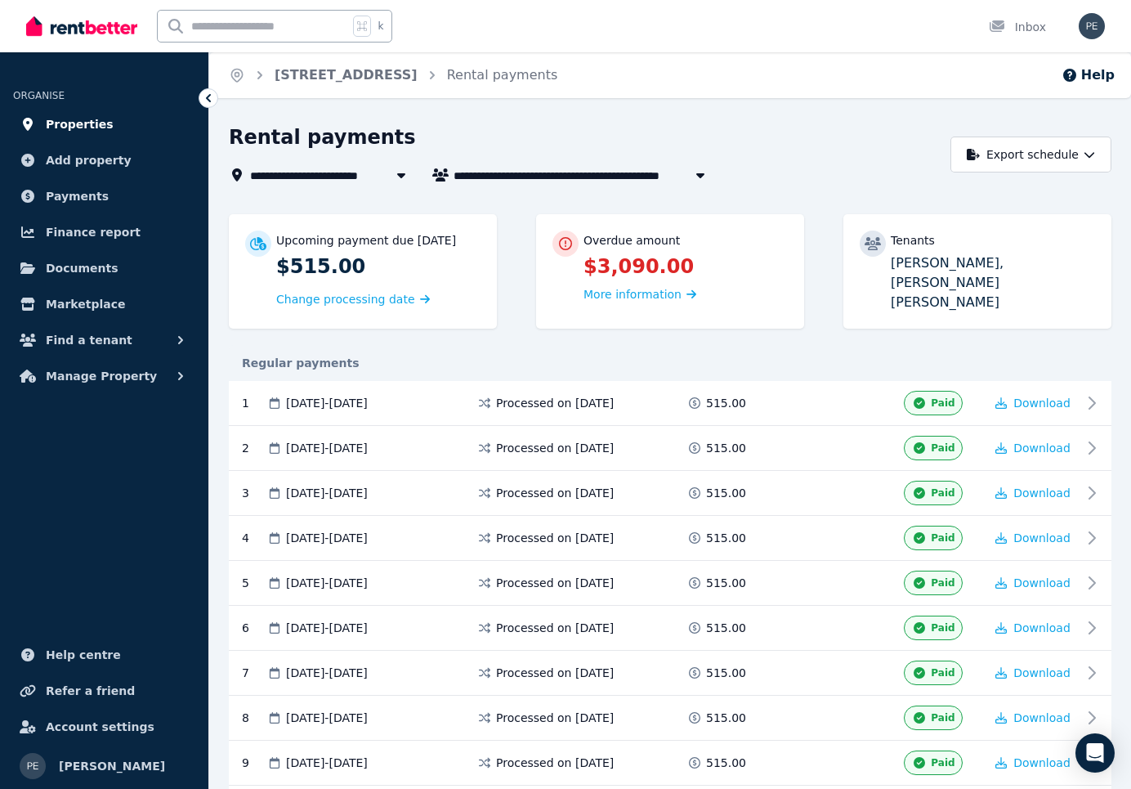
click at [92, 125] on span "Properties" at bounding box center [80, 124] width 68 height 20
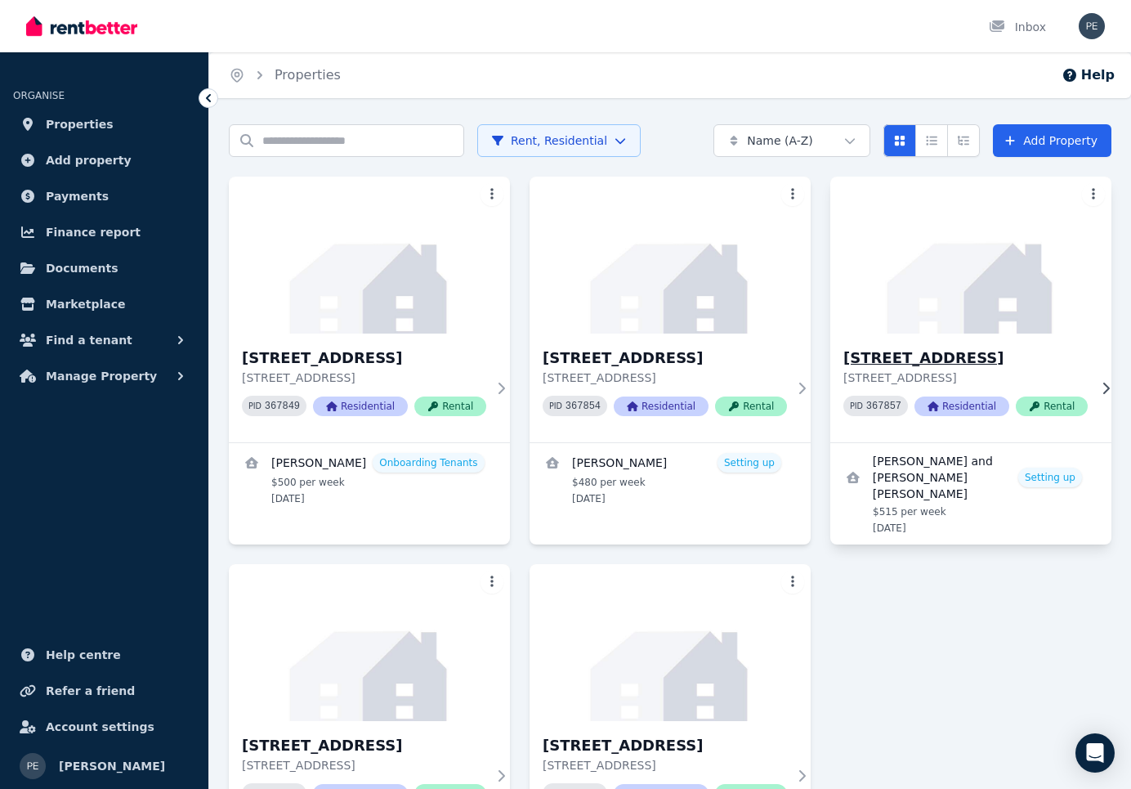
click at [1064, 404] on span "Rental" at bounding box center [1052, 406] width 72 height 20
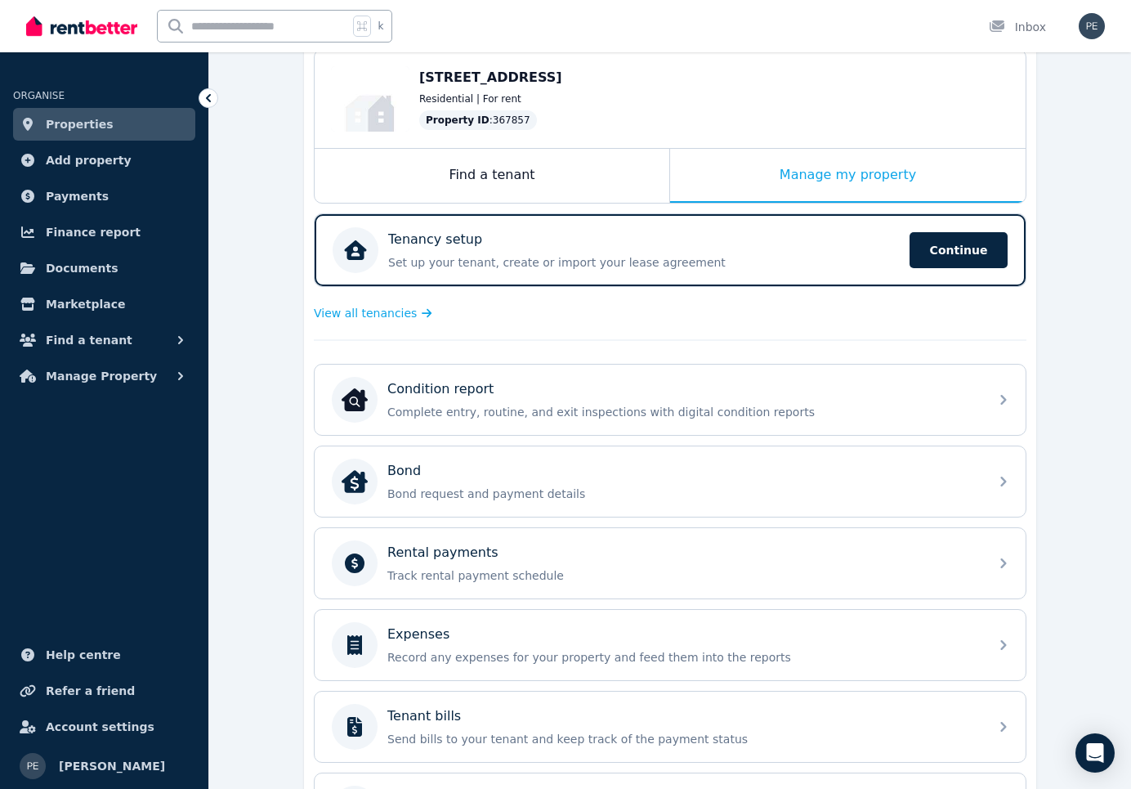
scroll to position [172, 0]
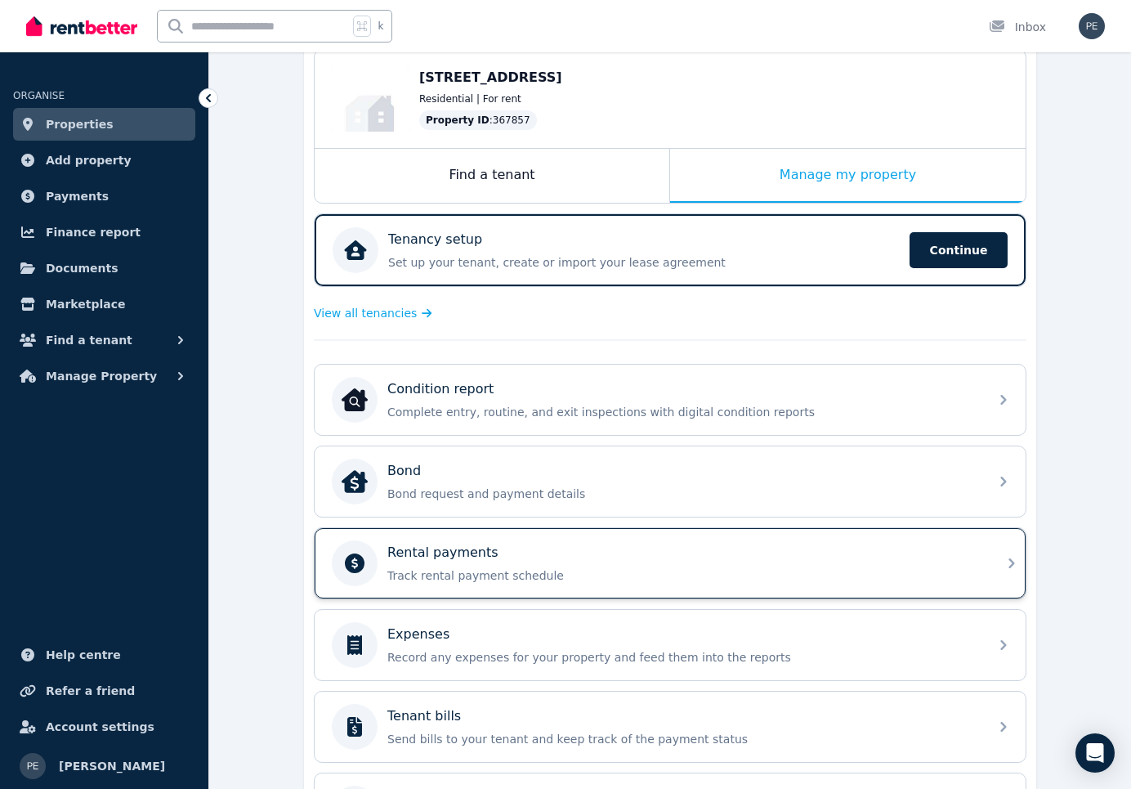
click at [1008, 563] on icon at bounding box center [1012, 563] width 20 height 20
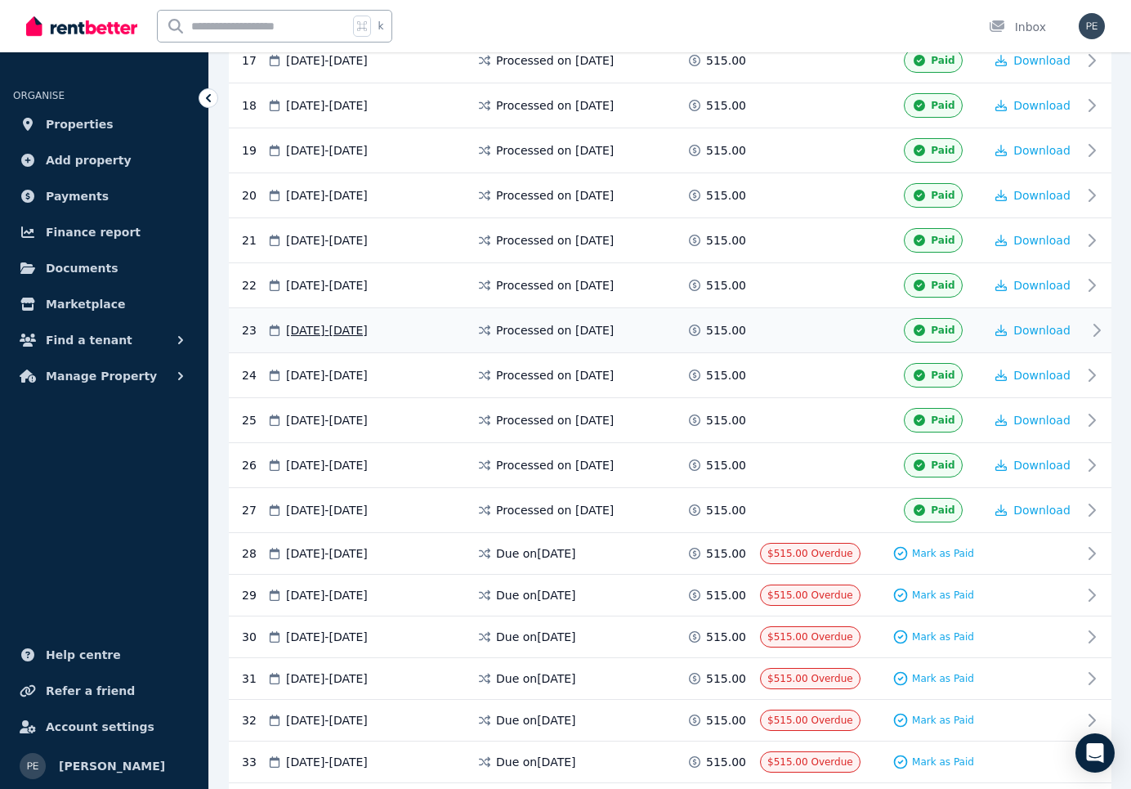
scroll to position [1060, 0]
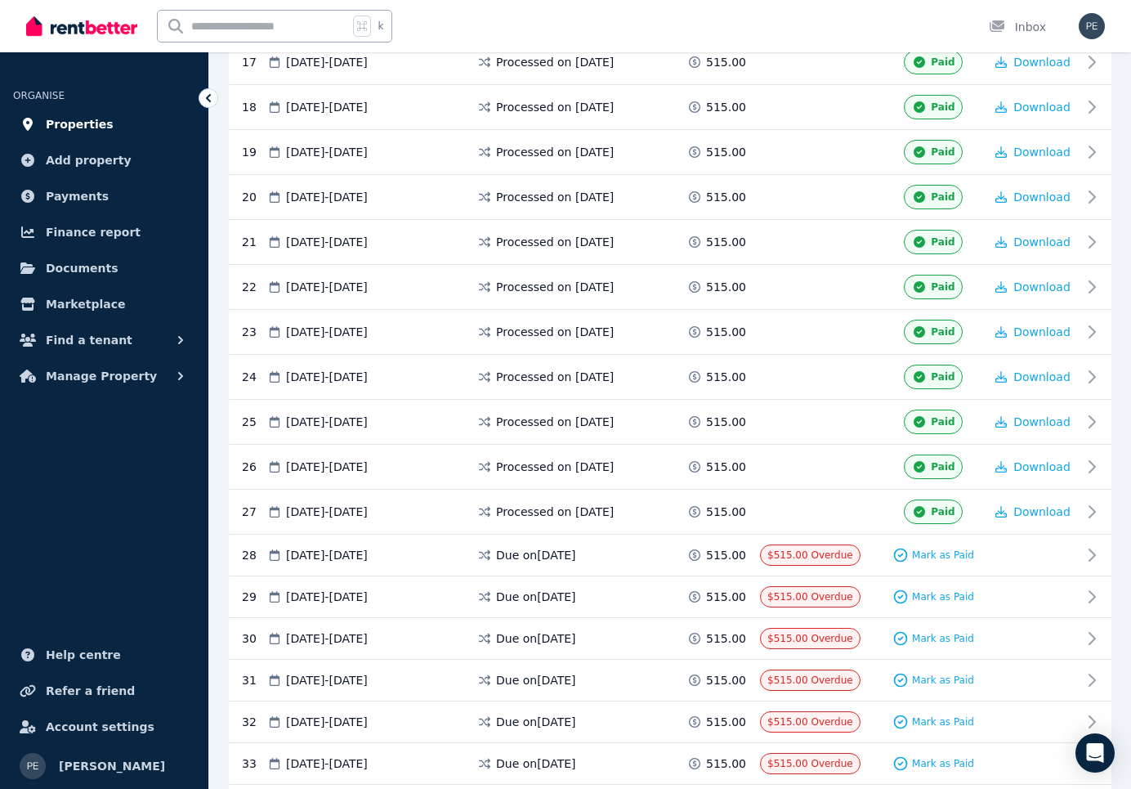
click at [94, 127] on span "Properties" at bounding box center [80, 124] width 68 height 20
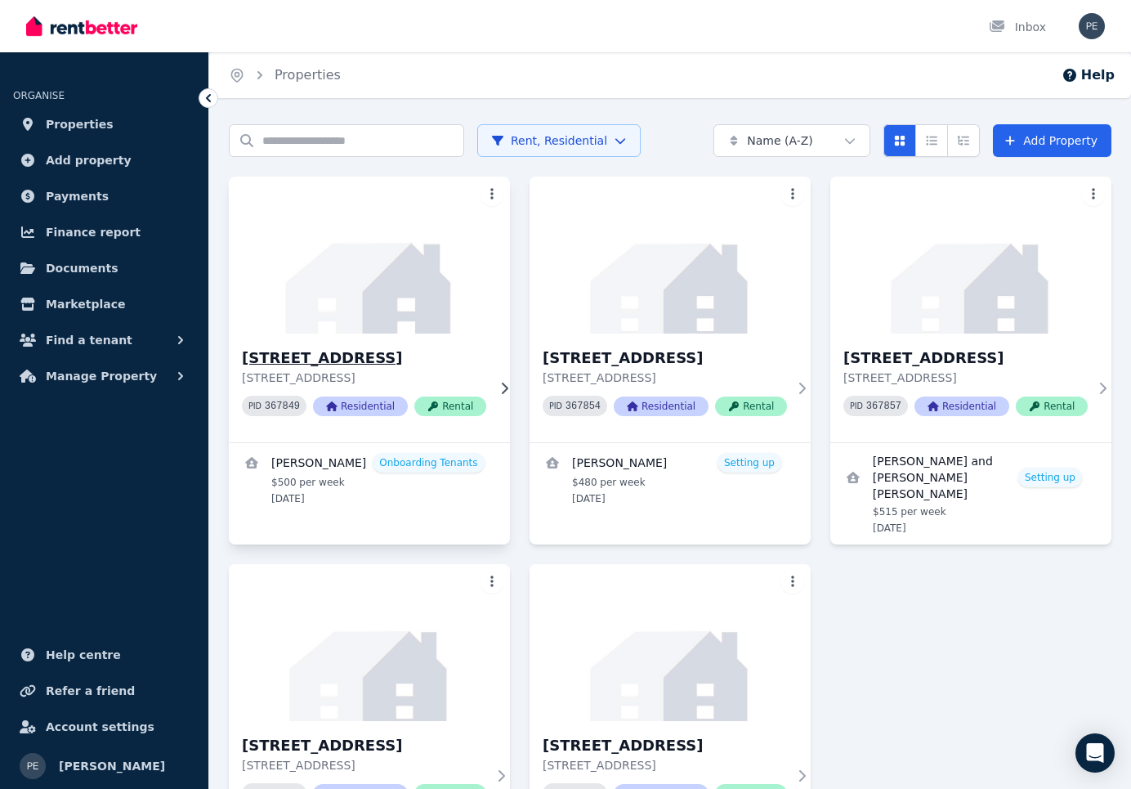
click at [462, 407] on span "Rental" at bounding box center [450, 406] width 72 height 20
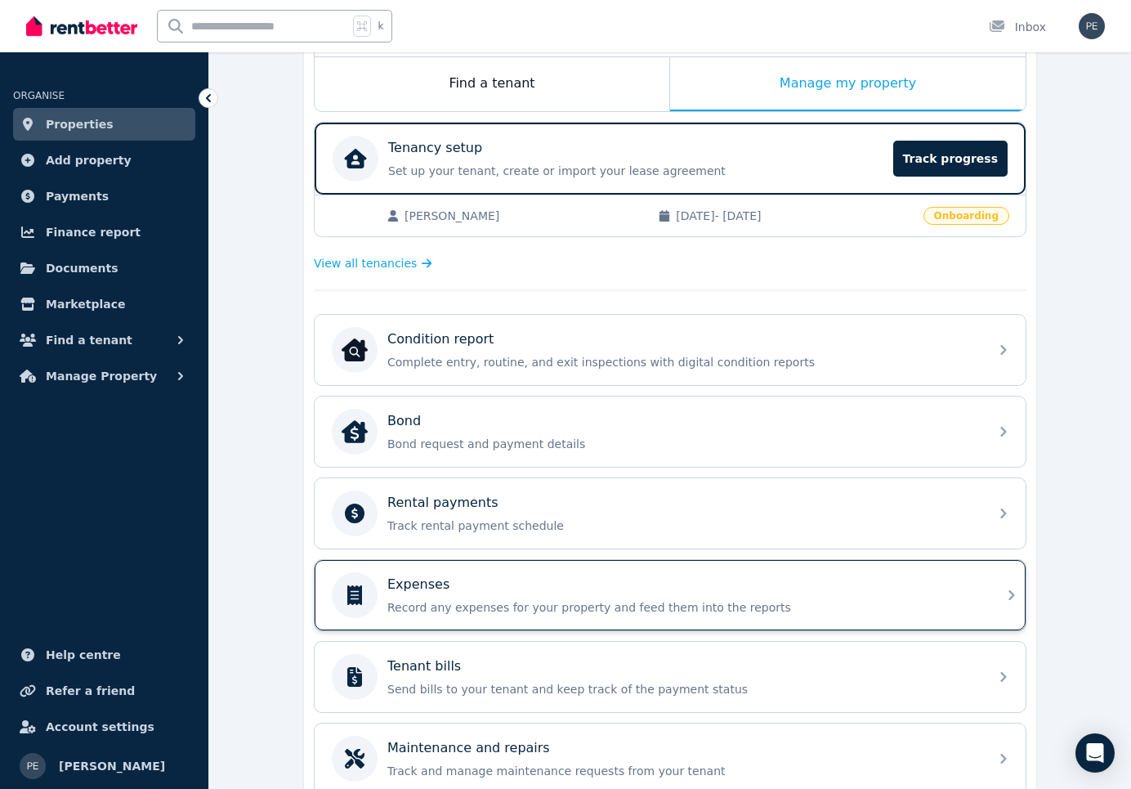
scroll to position [264, 0]
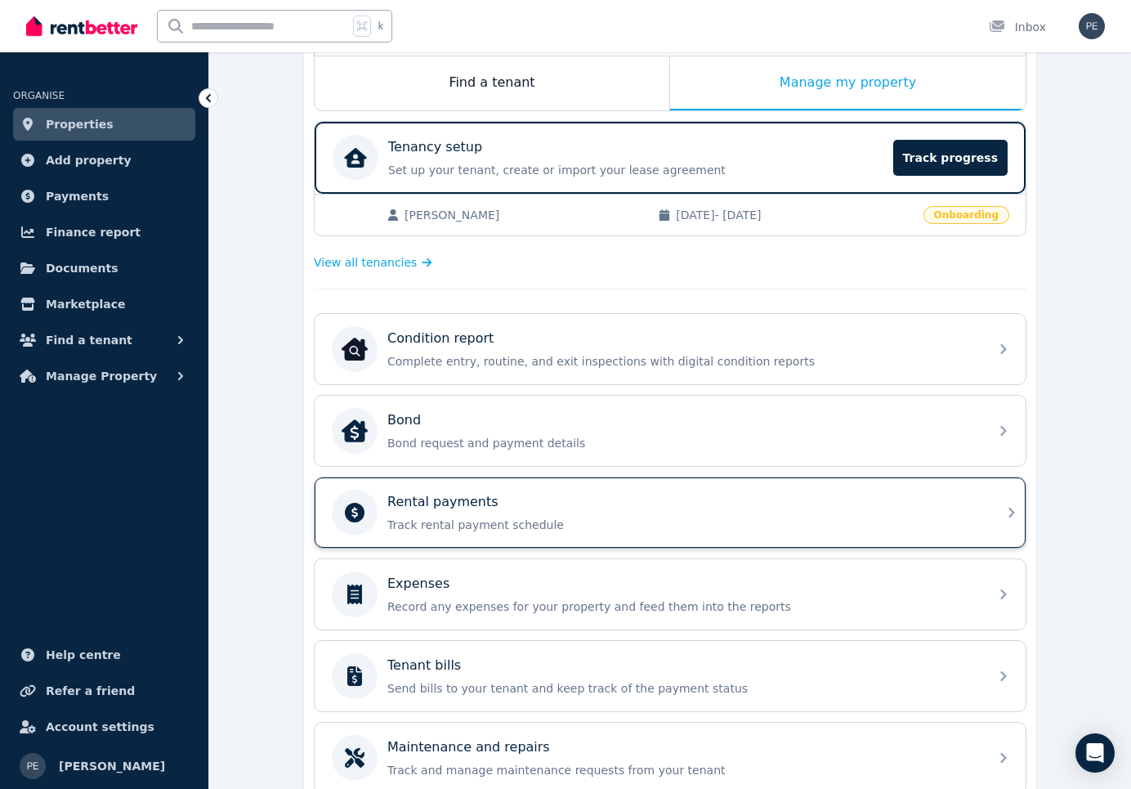
click at [1010, 511] on icon at bounding box center [1012, 513] width 20 height 20
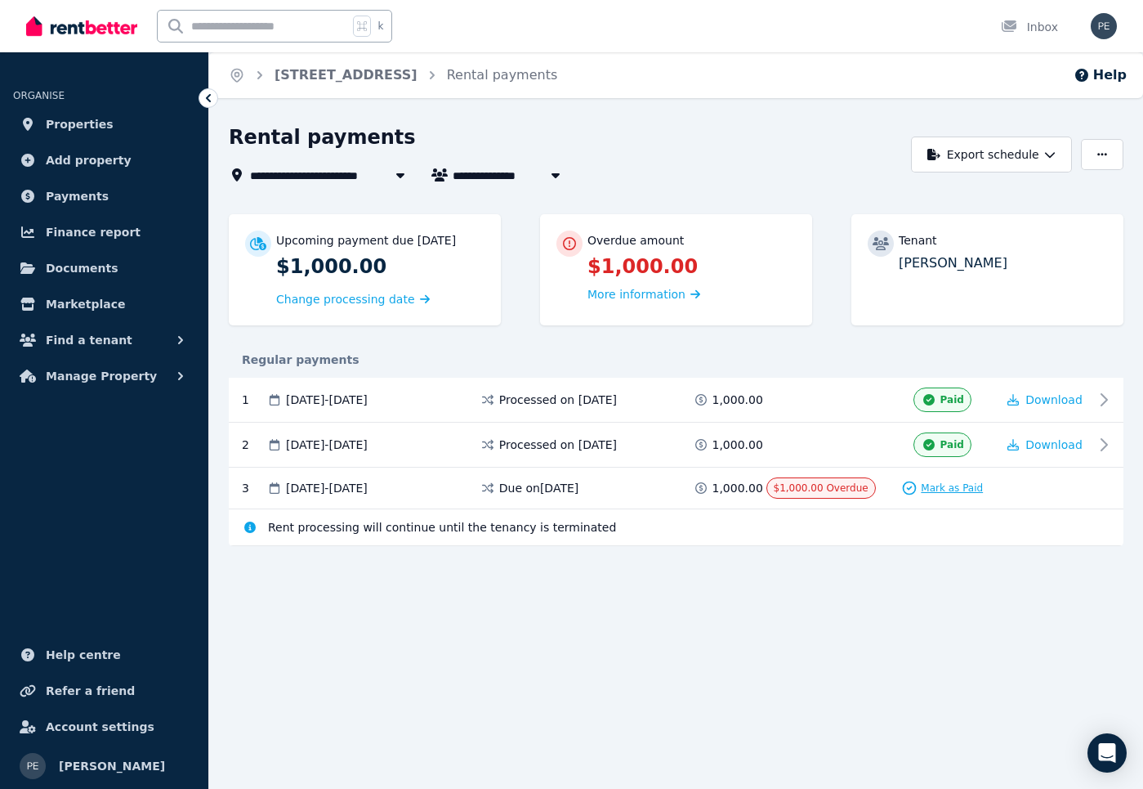
click at [946, 484] on span "Mark as Paid" at bounding box center [952, 487] width 62 height 13
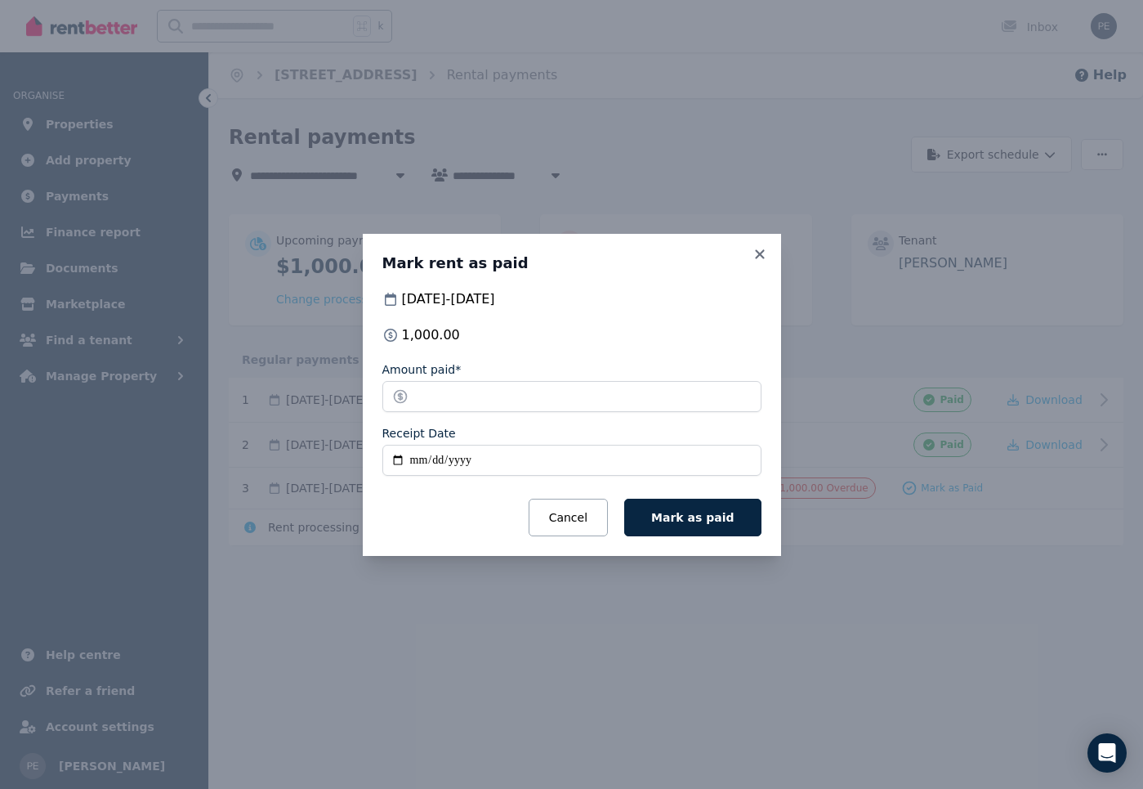
click at [400, 459] on input "Receipt Date" at bounding box center [572, 460] width 379 height 31
type input "**********"
click at [716, 519] on span "Mark as paid" at bounding box center [692, 517] width 83 height 13
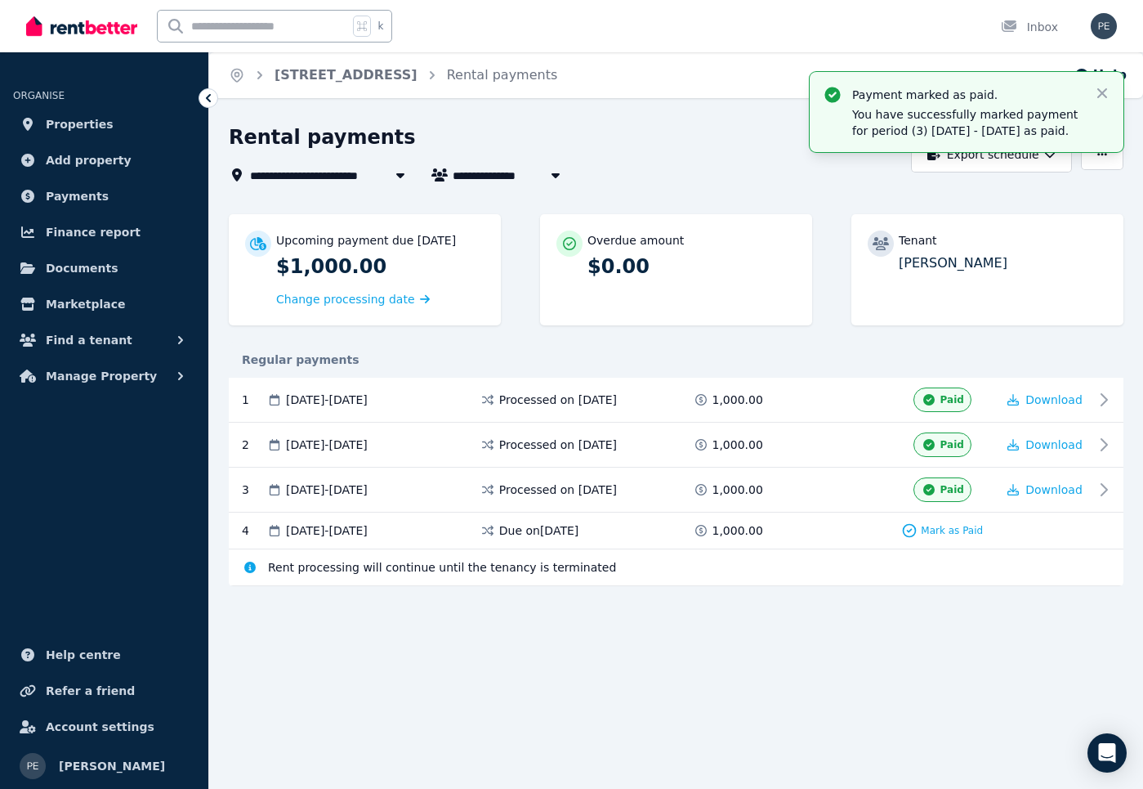
click at [203, 94] on icon at bounding box center [208, 98] width 16 height 16
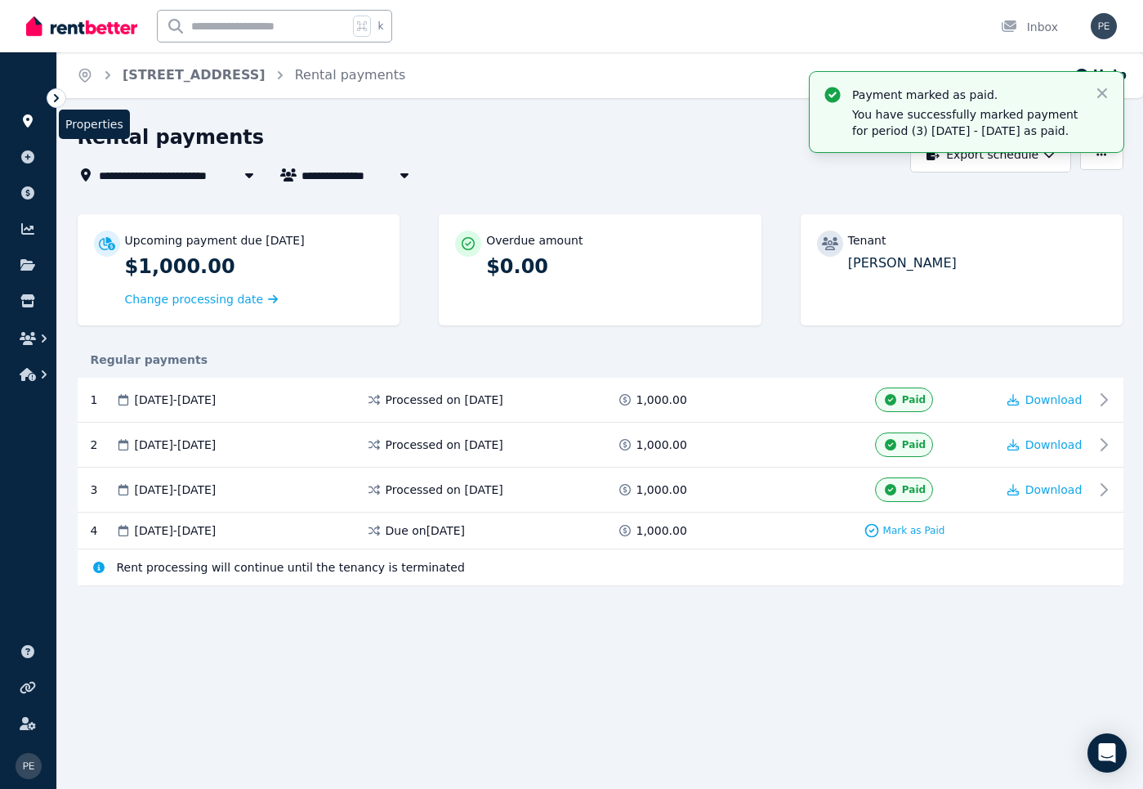
click at [28, 121] on icon at bounding box center [28, 120] width 10 height 13
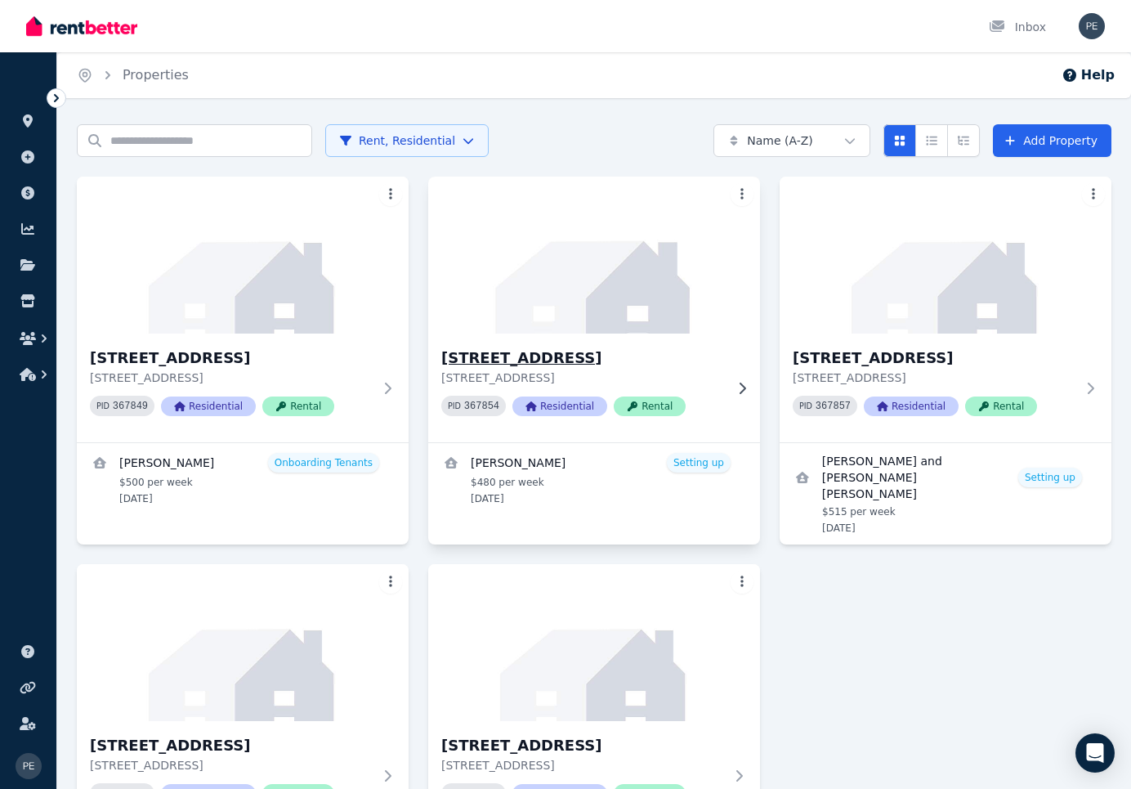
click at [633, 405] on icon at bounding box center [633, 406] width 10 height 10
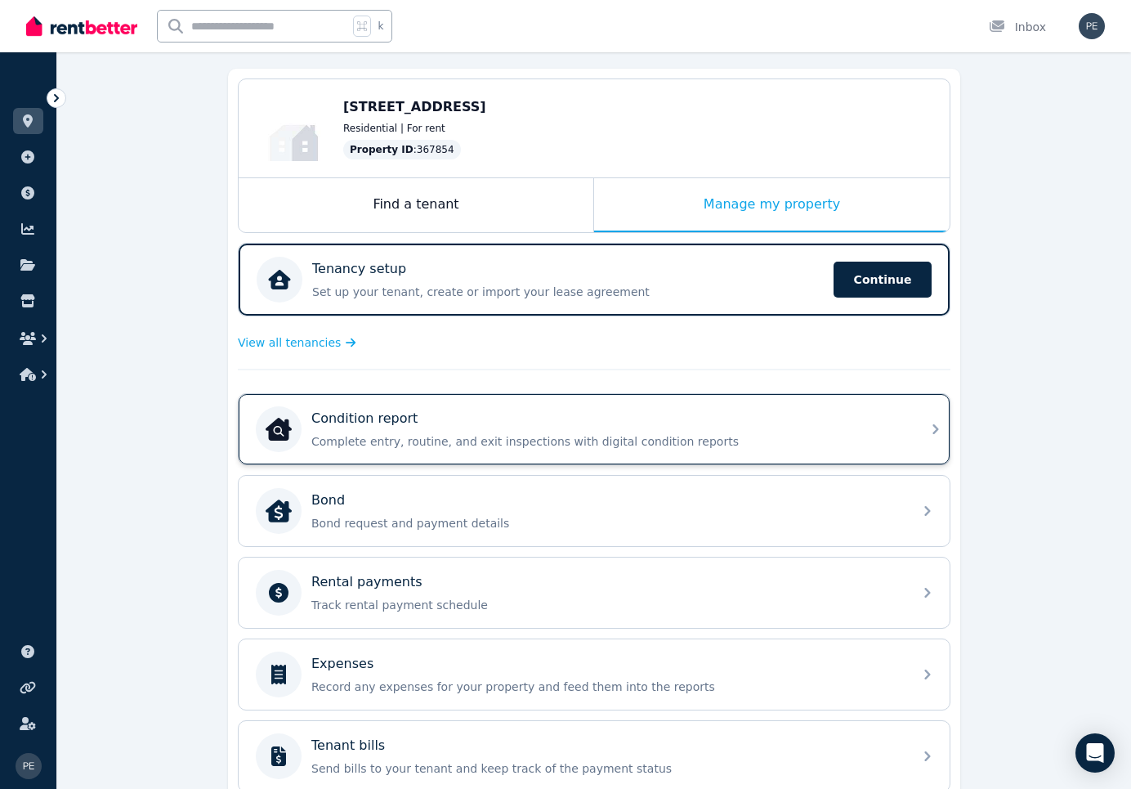
scroll to position [142, 0]
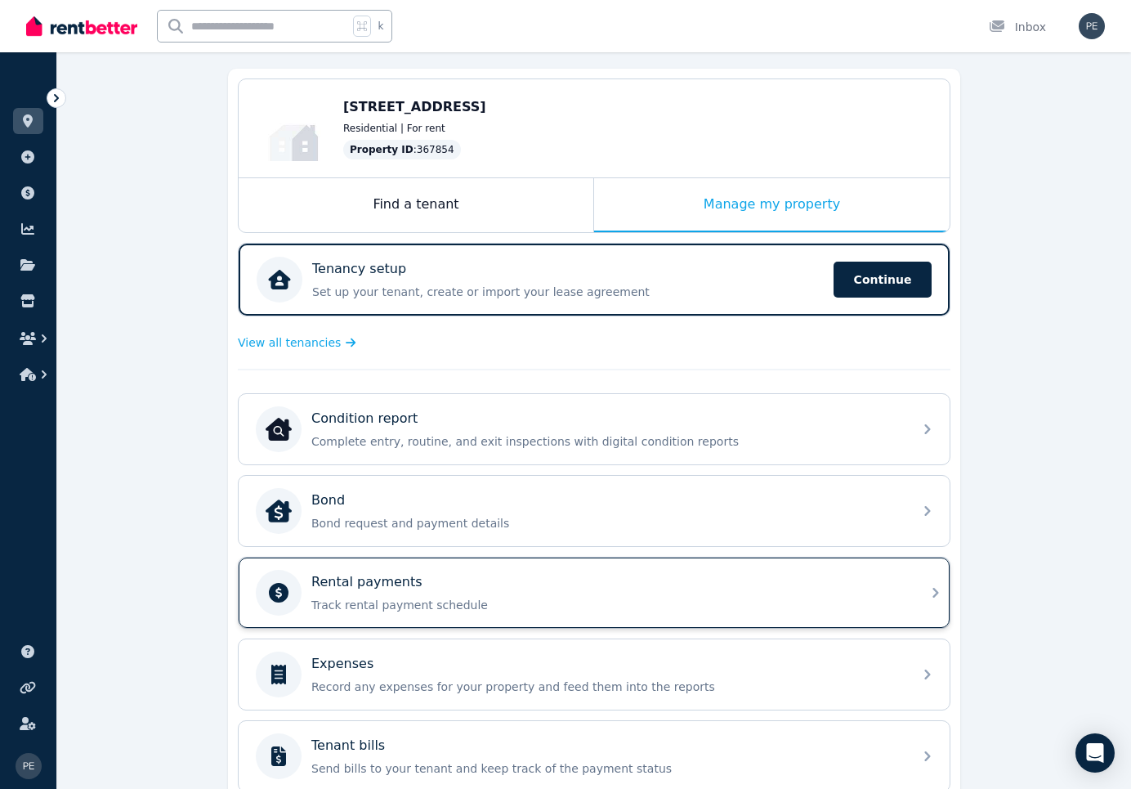
click at [930, 588] on icon at bounding box center [936, 593] width 20 height 20
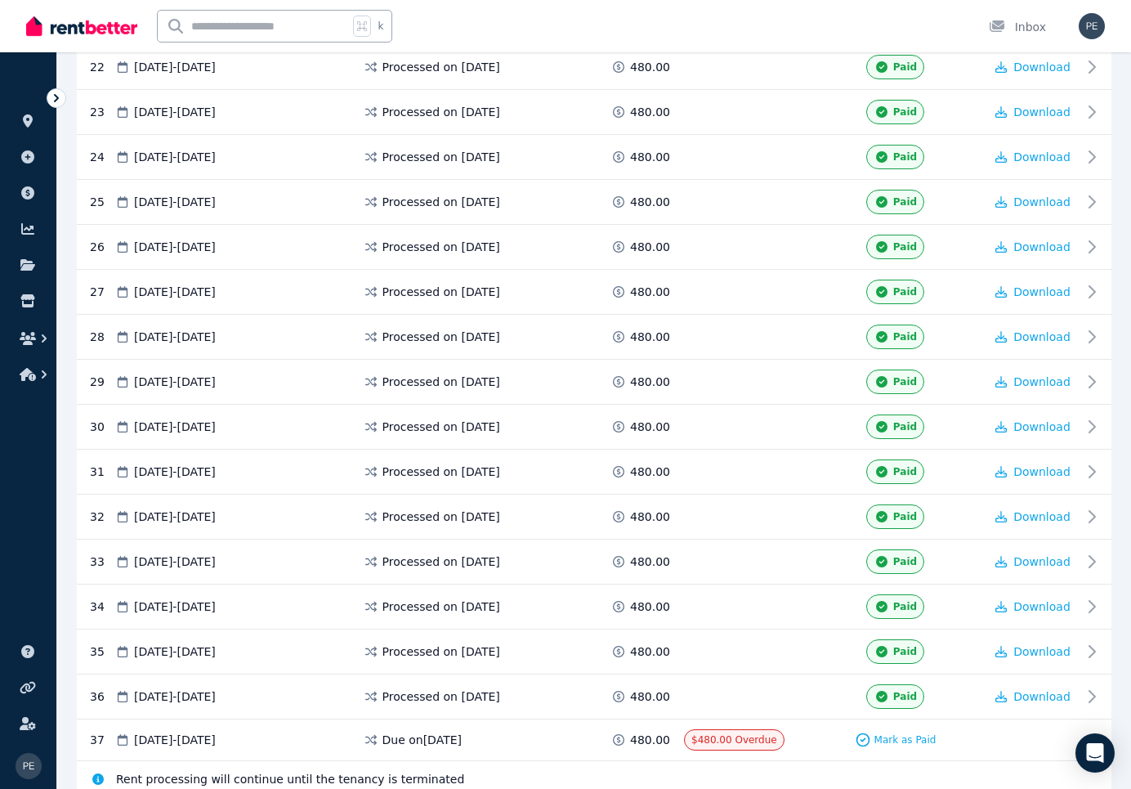
scroll to position [1344, 0]
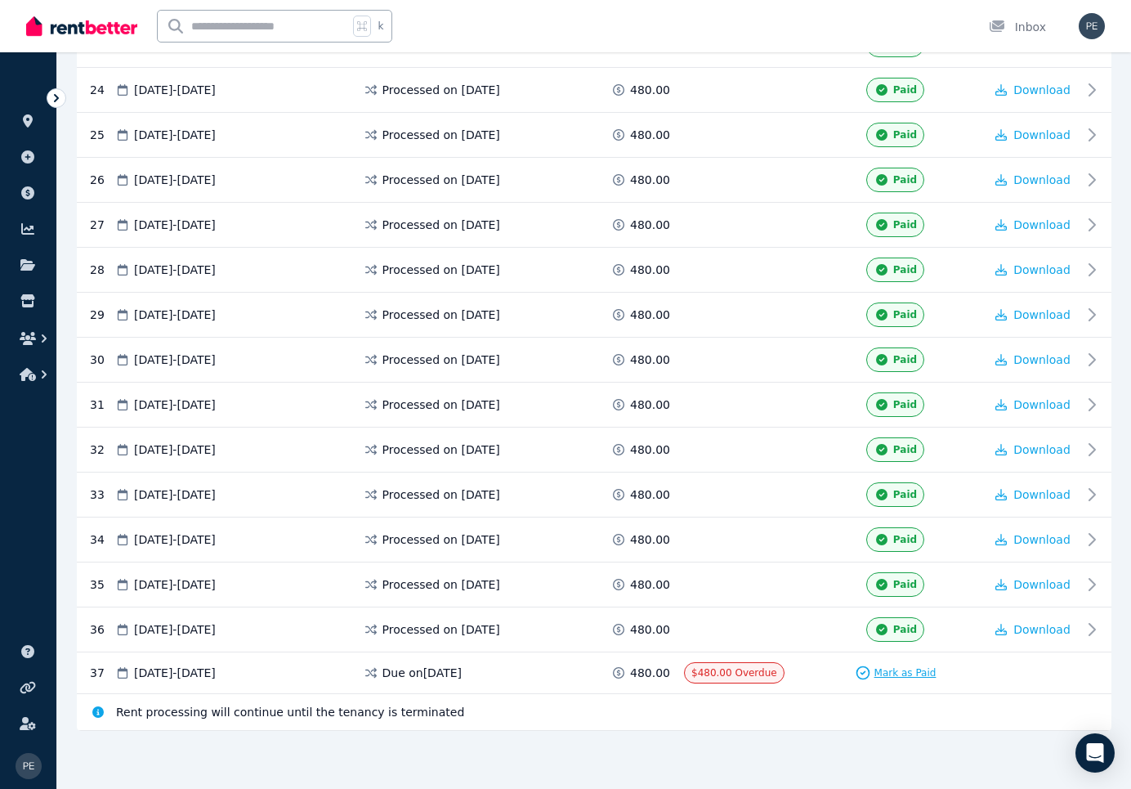
click at [893, 672] on span "Mark as Paid" at bounding box center [906, 672] width 62 height 13
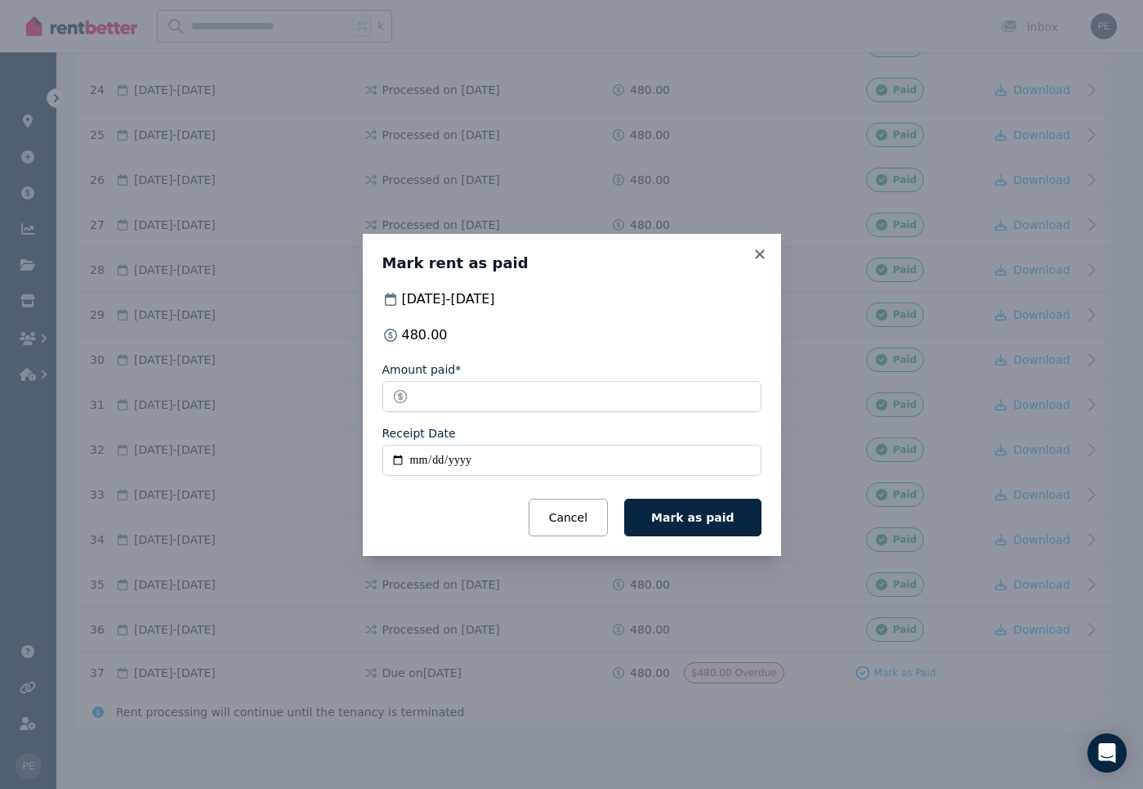
click at [400, 454] on input "Receipt Date" at bounding box center [572, 460] width 379 height 31
click at [397, 460] on input "Receipt Date" at bounding box center [572, 460] width 379 height 31
type input "**********"
click at [711, 518] on span "Mark as paid" at bounding box center [692, 517] width 83 height 13
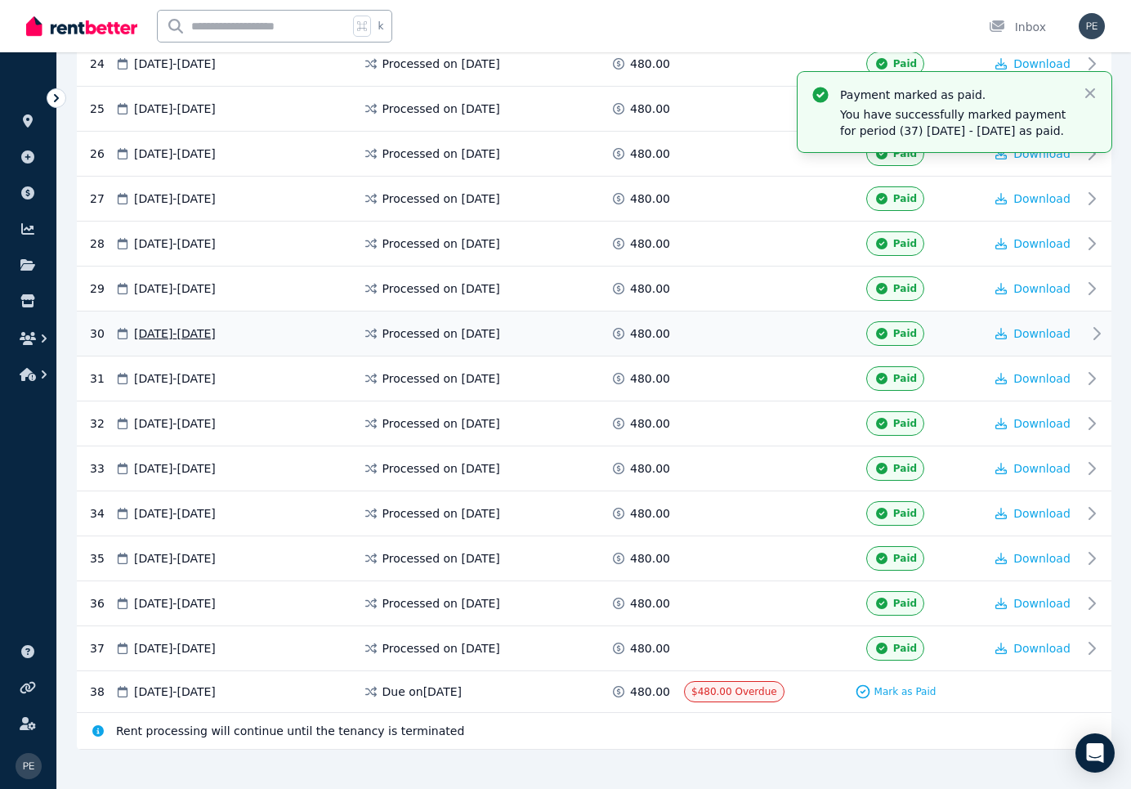
scroll to position [1369, 0]
click at [1090, 94] on icon "button" at bounding box center [1090, 93] width 10 height 10
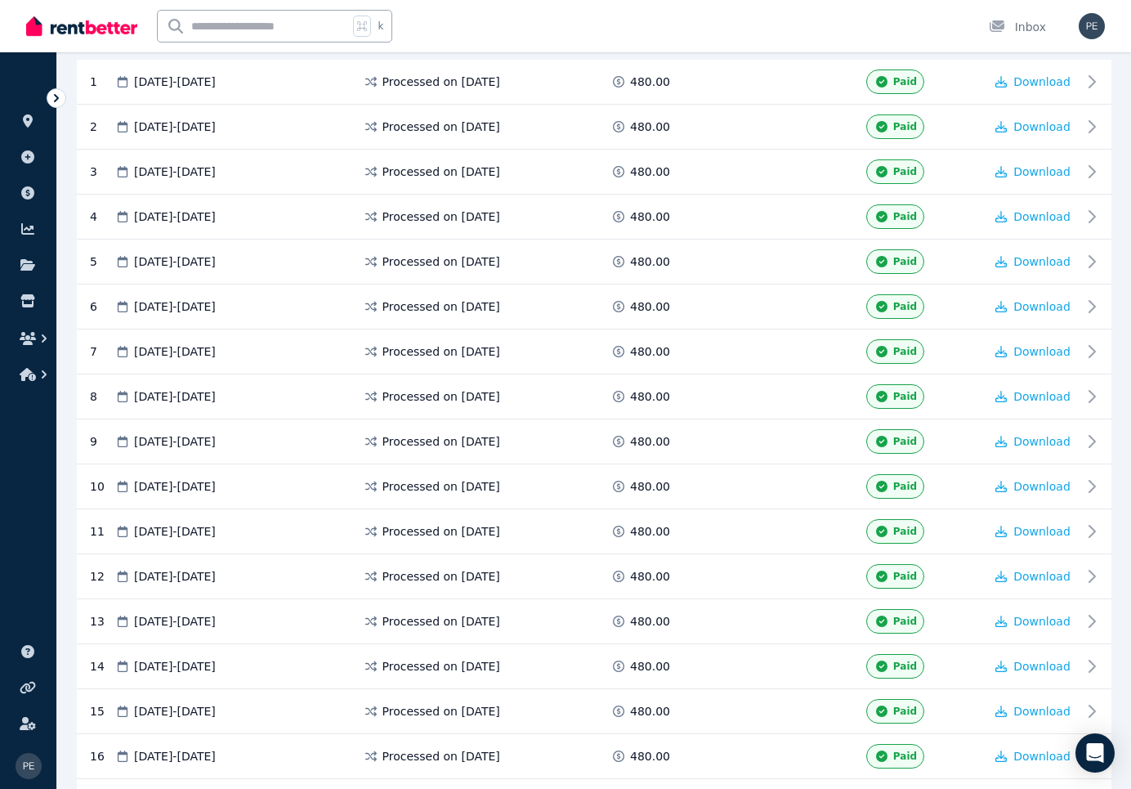
scroll to position [10, 0]
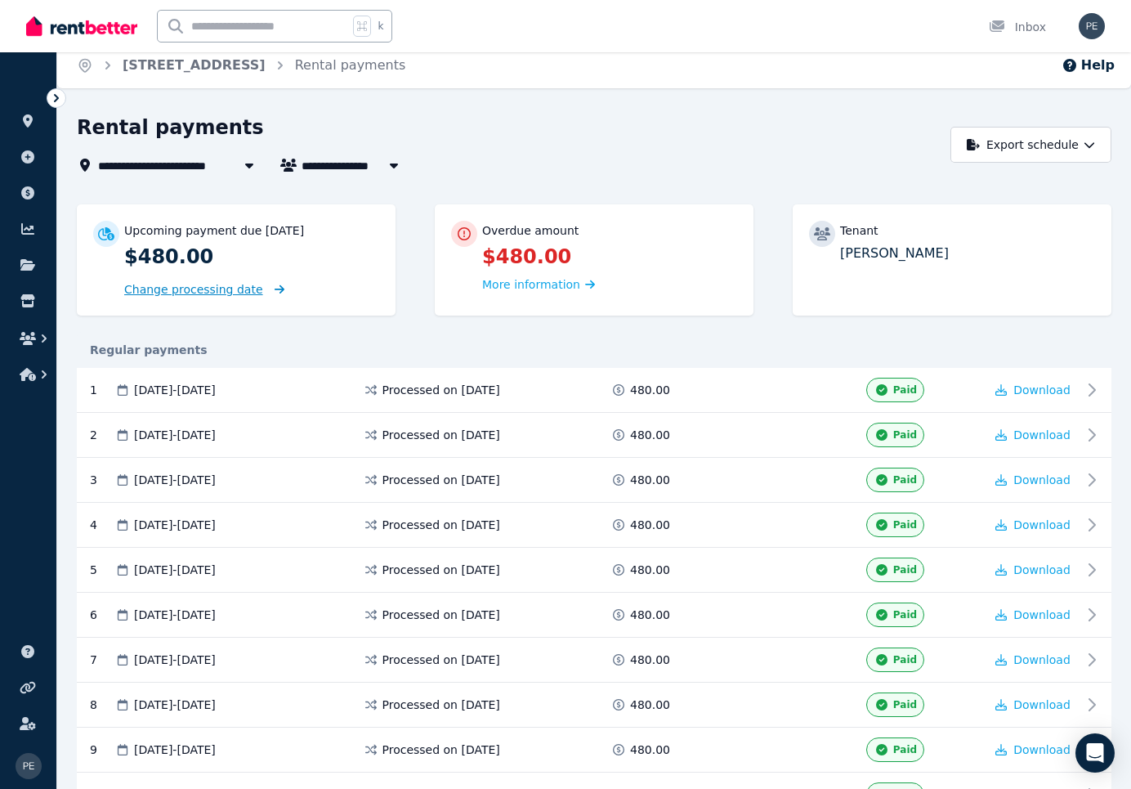
click at [242, 286] on span "Change processing date" at bounding box center [193, 289] width 139 height 16
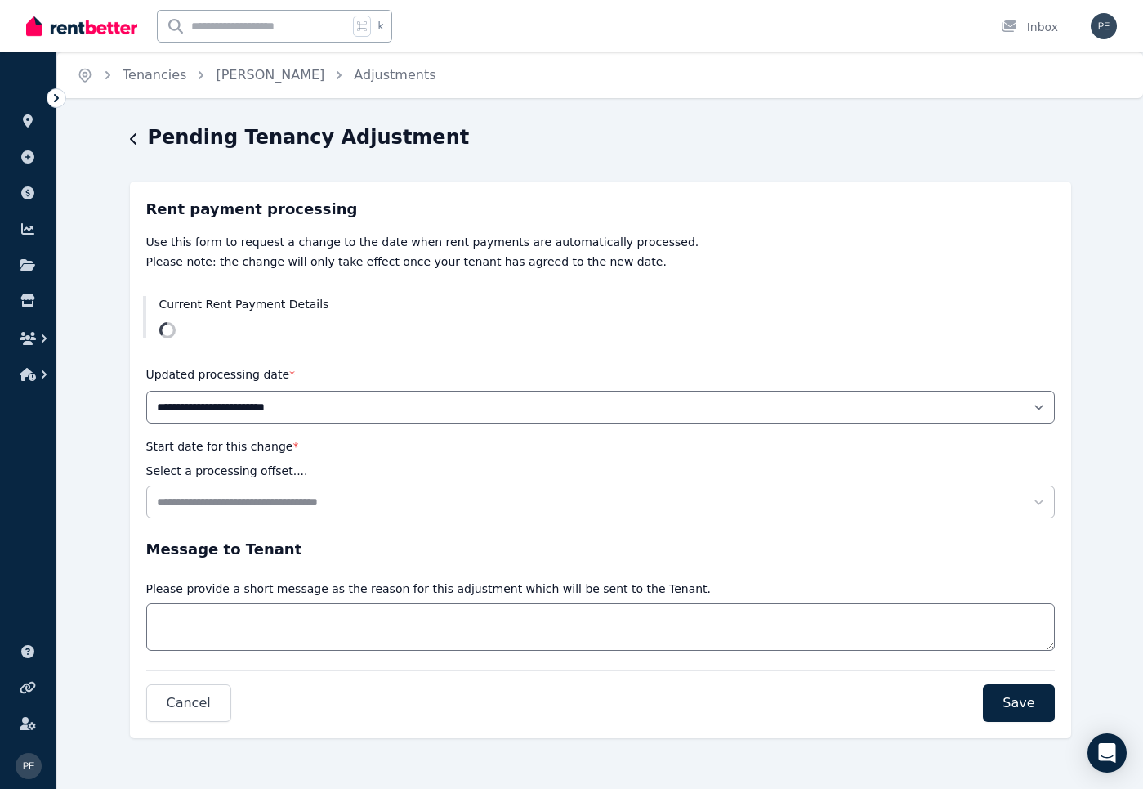
click at [59, 97] on icon at bounding box center [56, 98] width 16 height 16
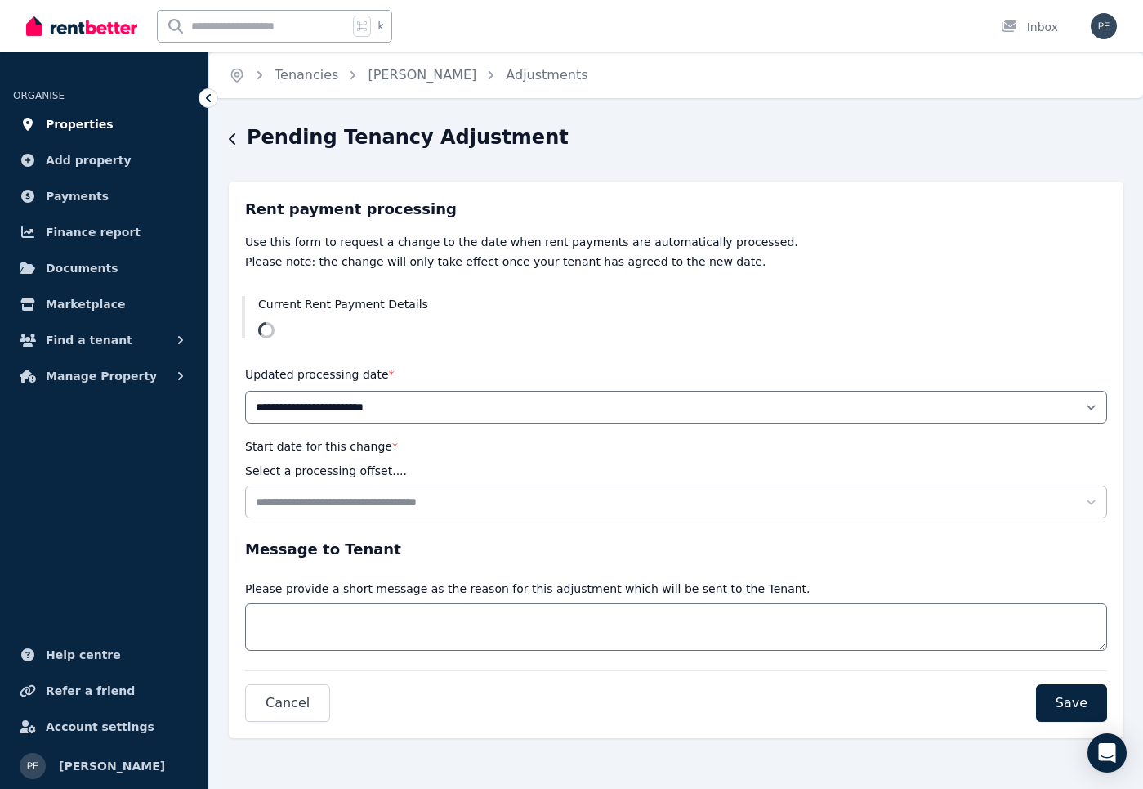
click at [83, 123] on span "Properties" at bounding box center [80, 124] width 68 height 20
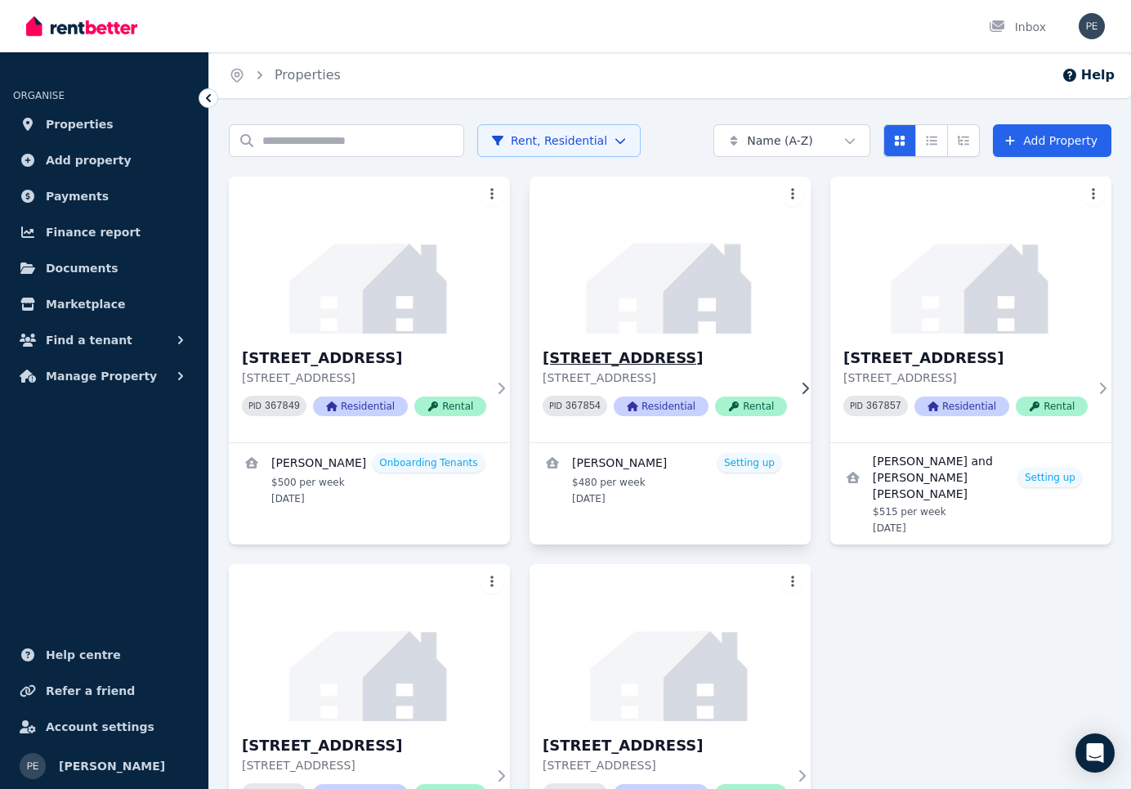
click at [749, 336] on div "[STREET_ADDRESS] PID 367854 Residential Rental" at bounding box center [670, 387] width 281 height 109
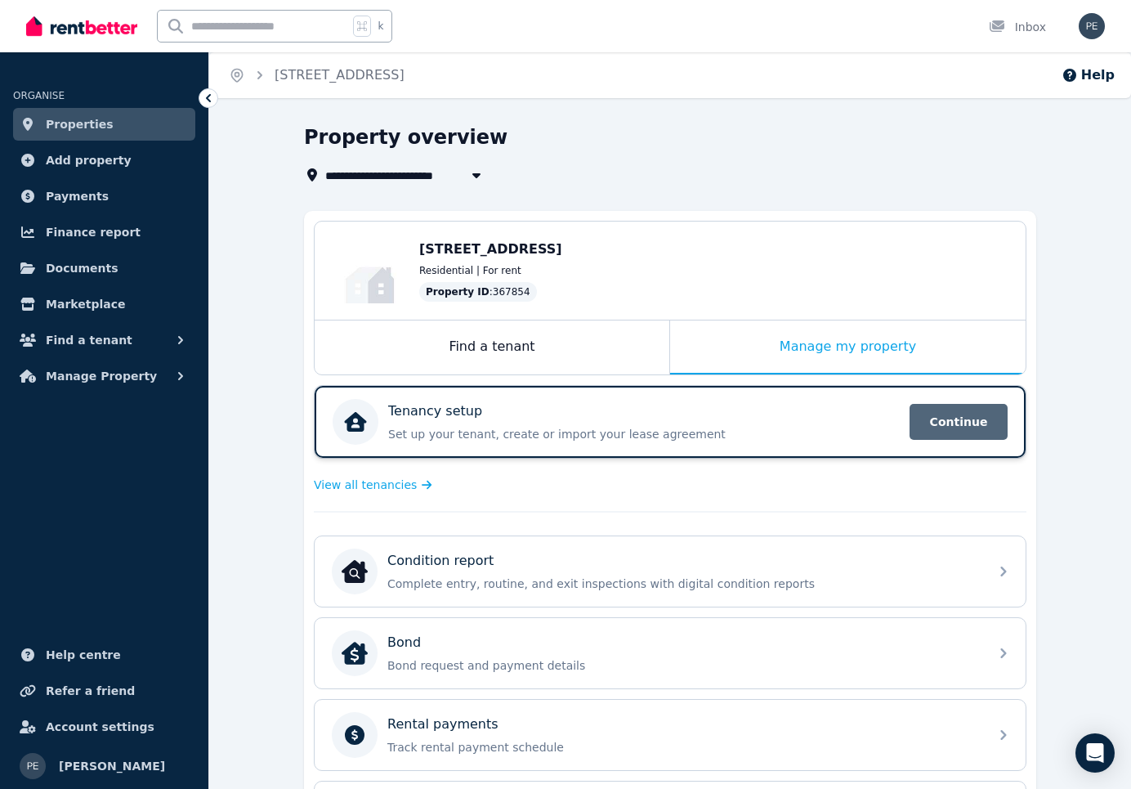
click at [945, 422] on span "Continue" at bounding box center [959, 422] width 98 height 36
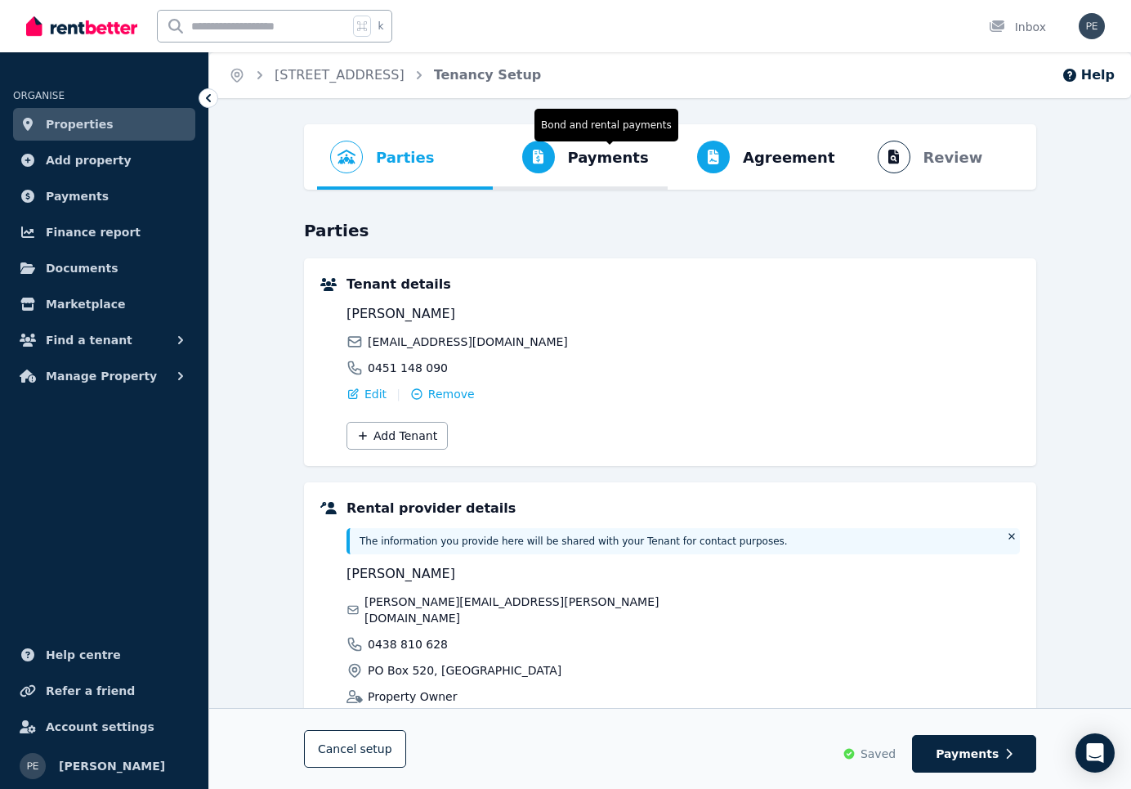
click at [600, 154] on span "Payments" at bounding box center [608, 157] width 81 height 23
select select "**********"
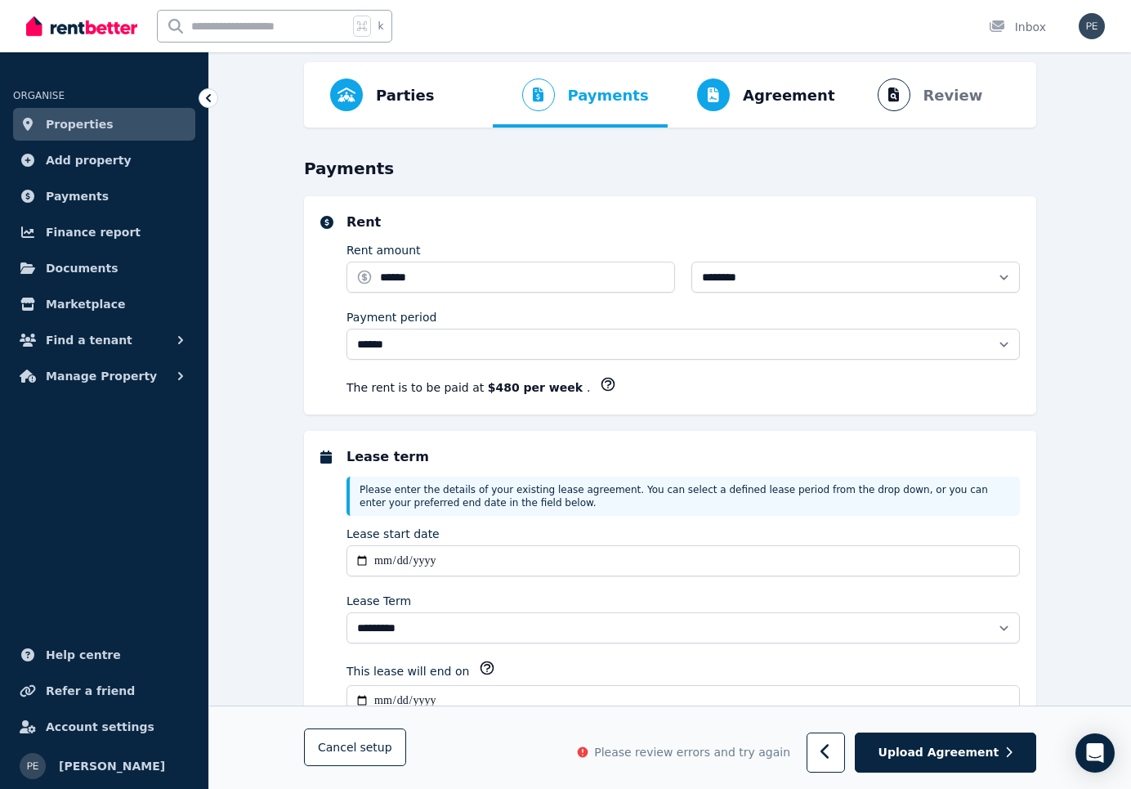
scroll to position [32, 0]
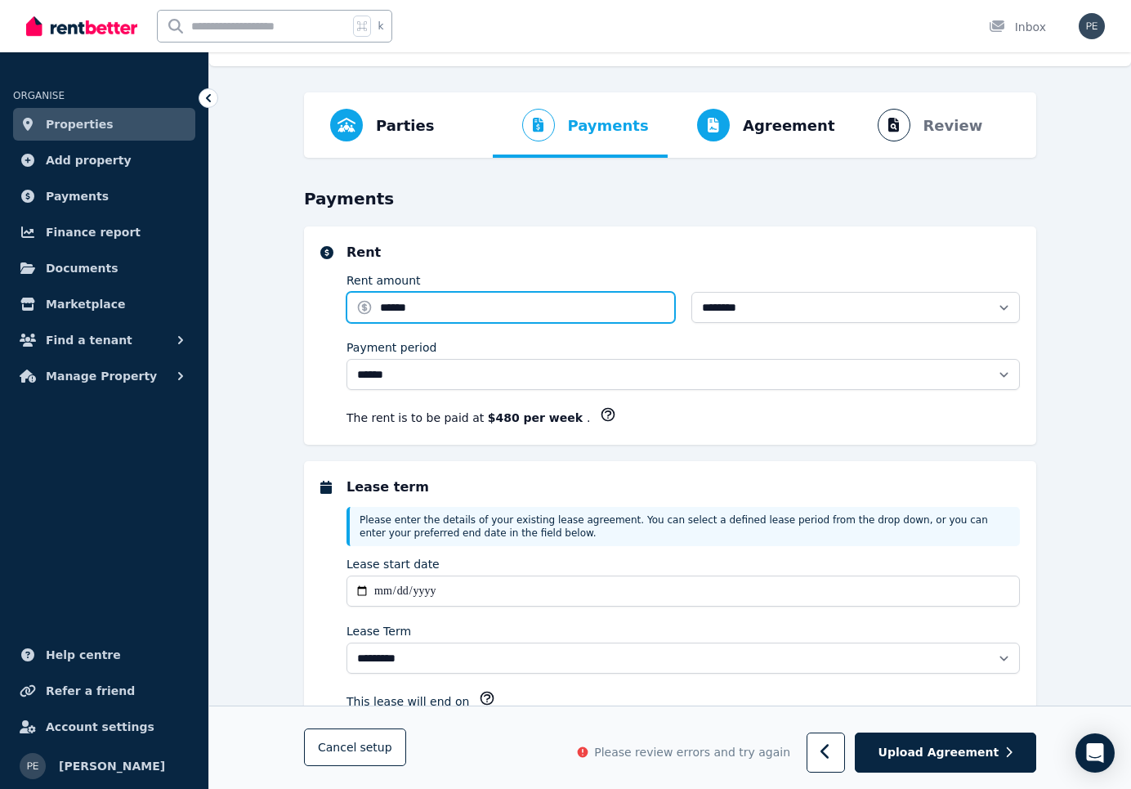
drag, startPoint x: 422, startPoint y: 310, endPoint x: 365, endPoint y: 298, distance: 58.3
click at [365, 298] on input "******" at bounding box center [511, 307] width 329 height 31
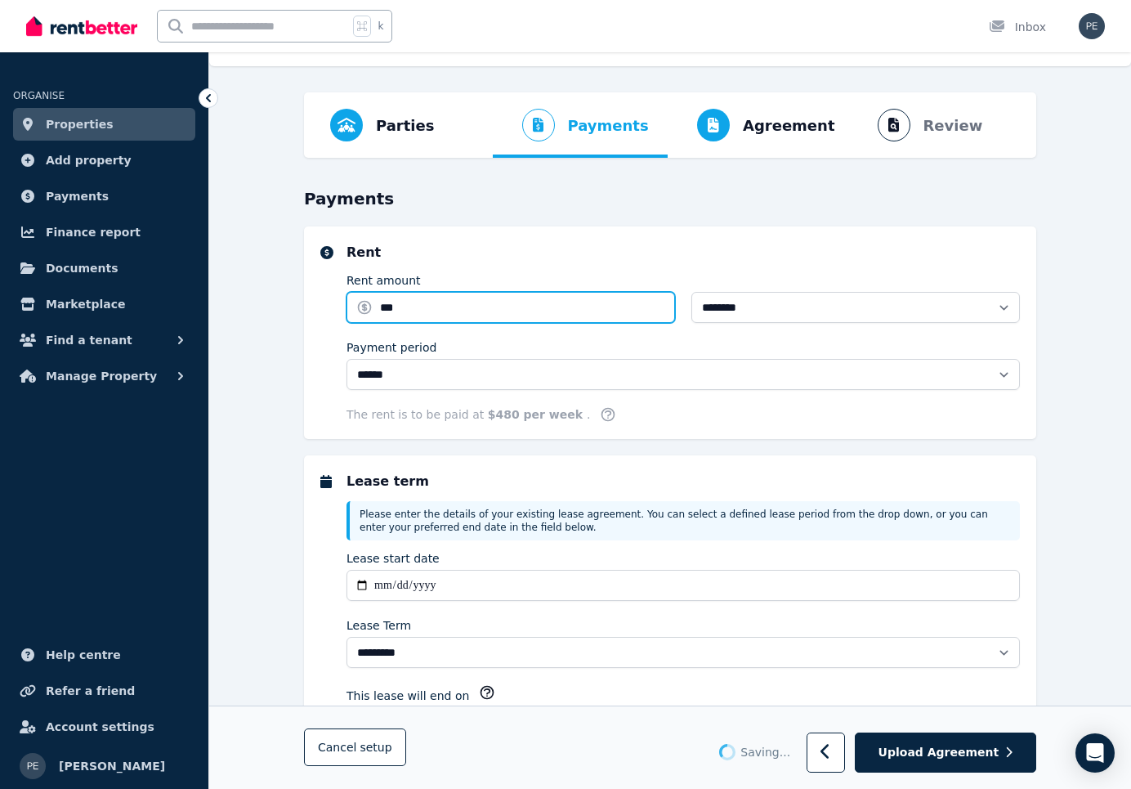
type input "***"
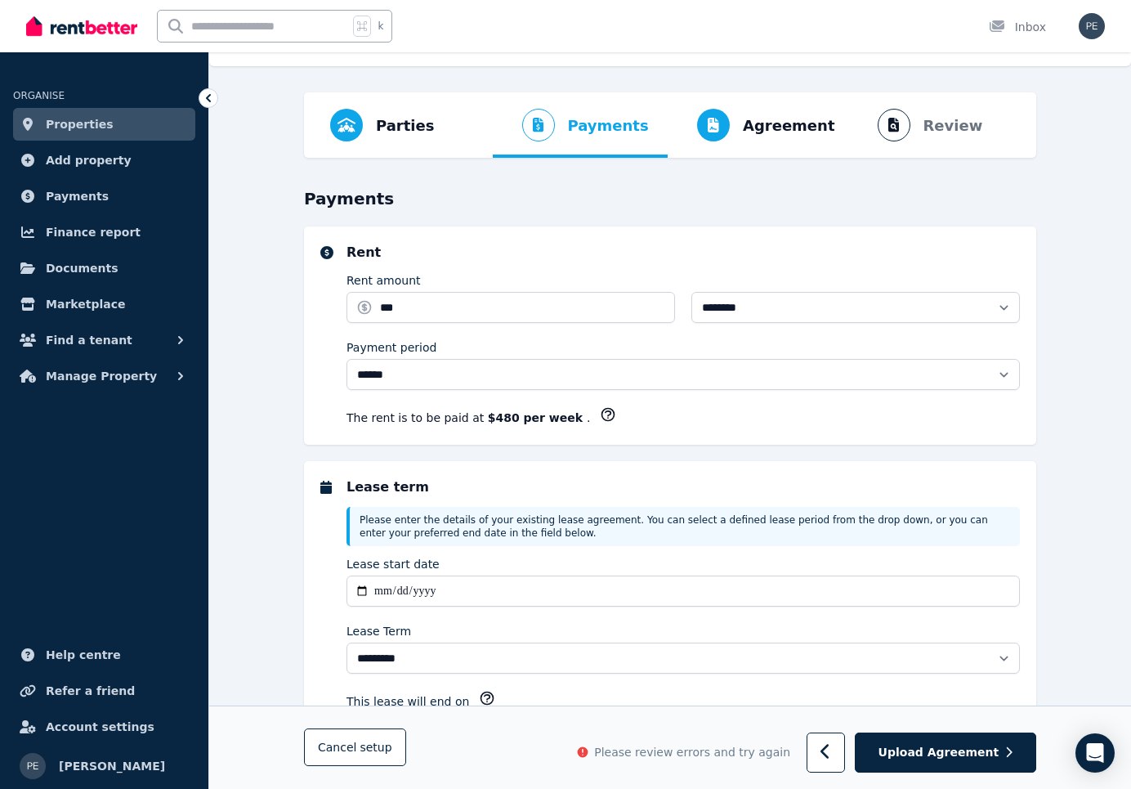
scroll to position [966, 0]
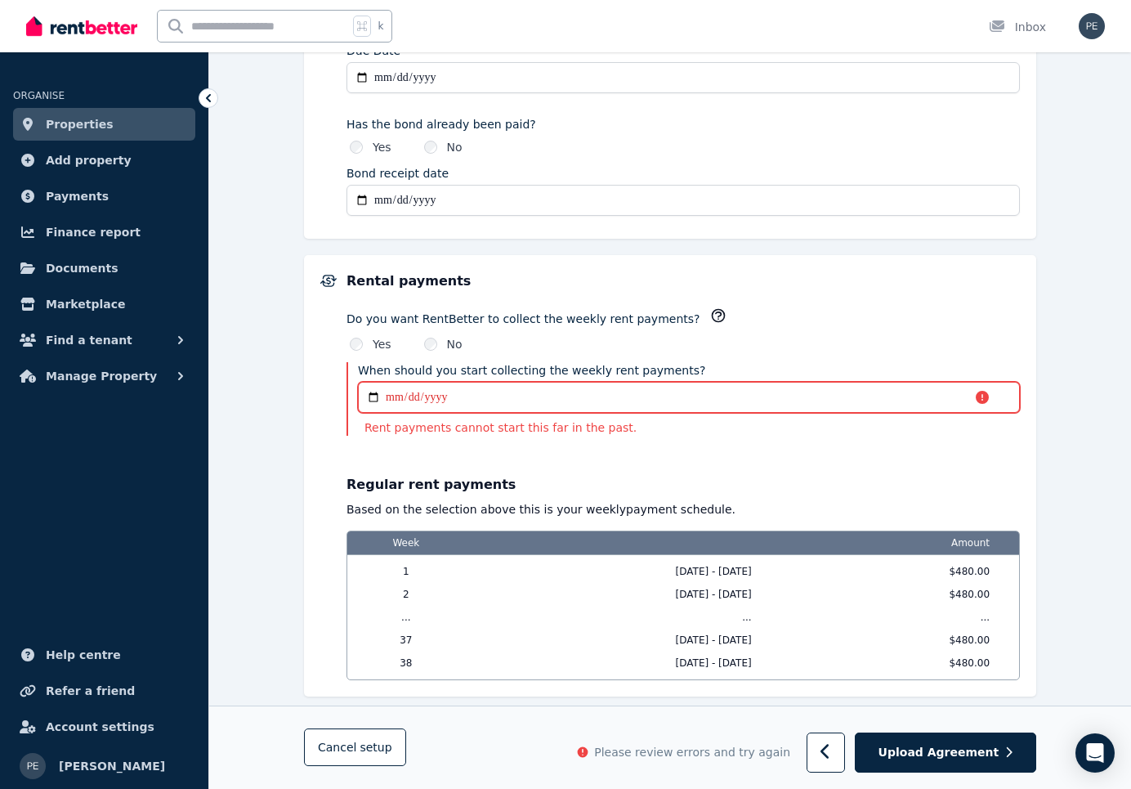
click at [390, 395] on input "**********" at bounding box center [689, 397] width 662 height 31
click at [405, 396] on input "**********" at bounding box center [689, 397] width 662 height 31
click at [369, 391] on input "**********" at bounding box center [689, 397] width 662 height 31
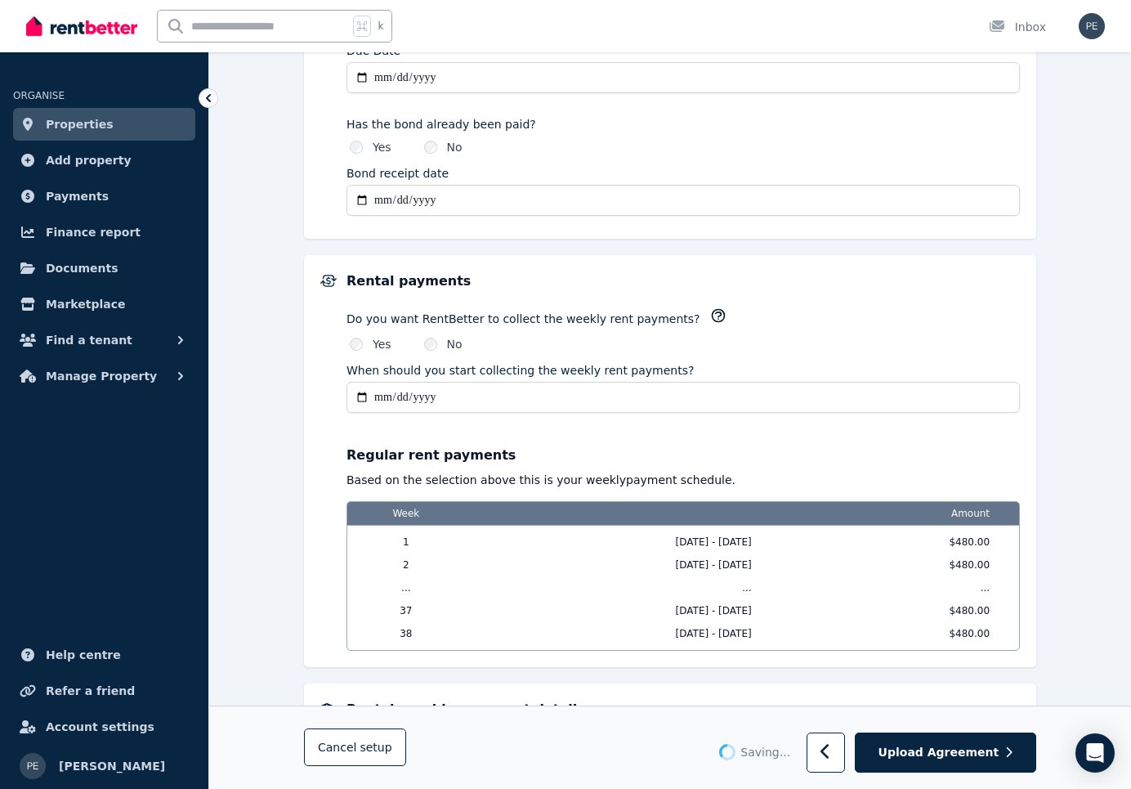
type input "**********"
type input "******"
type input "**********"
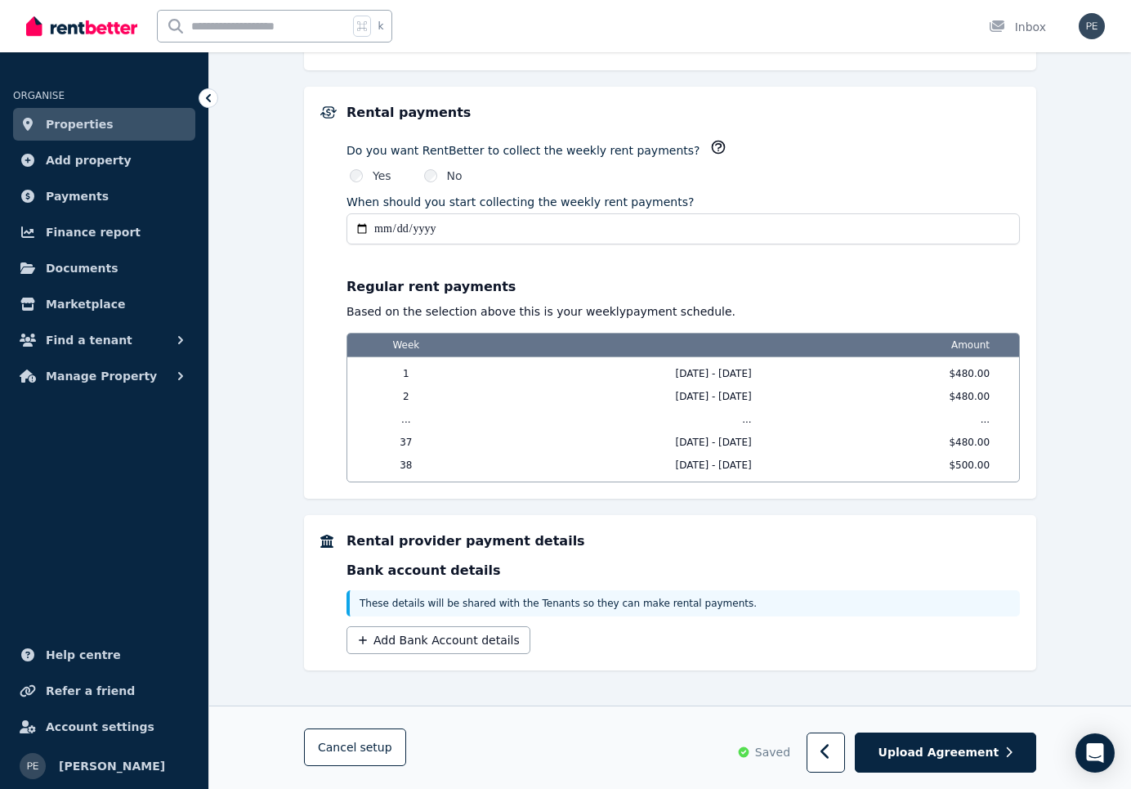
scroll to position [1142, 0]
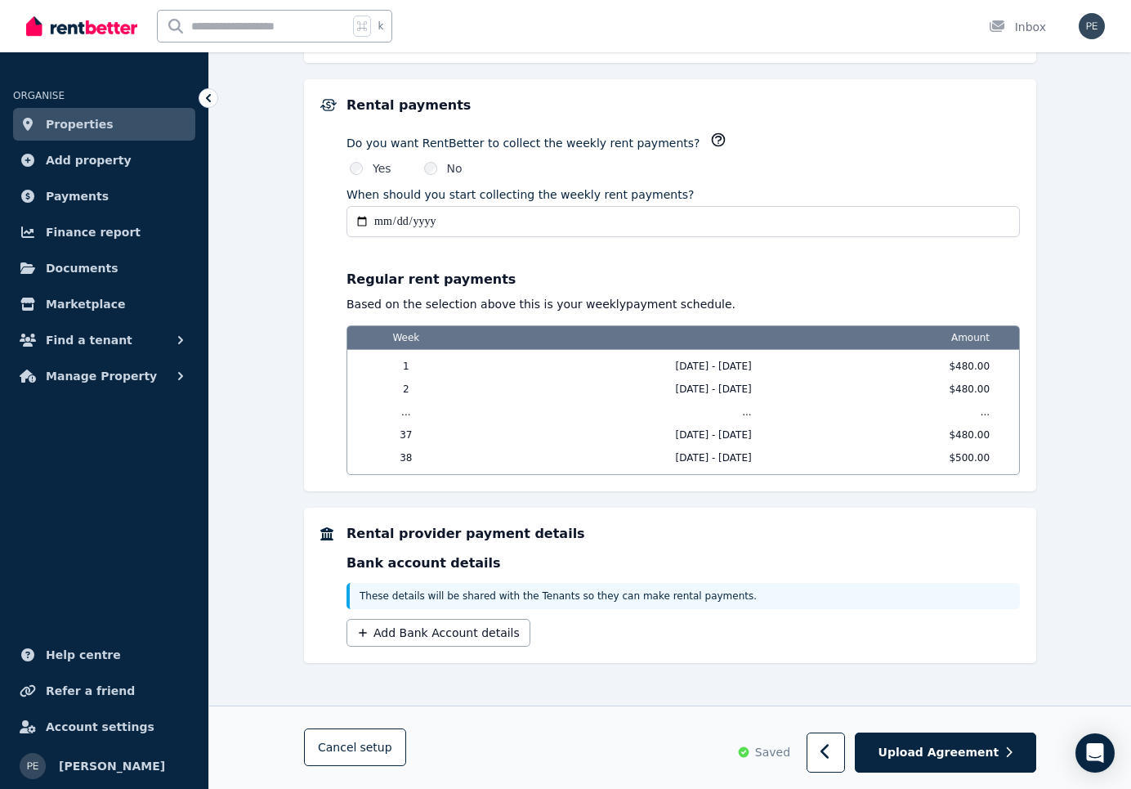
click at [208, 95] on icon at bounding box center [208, 98] width 16 height 16
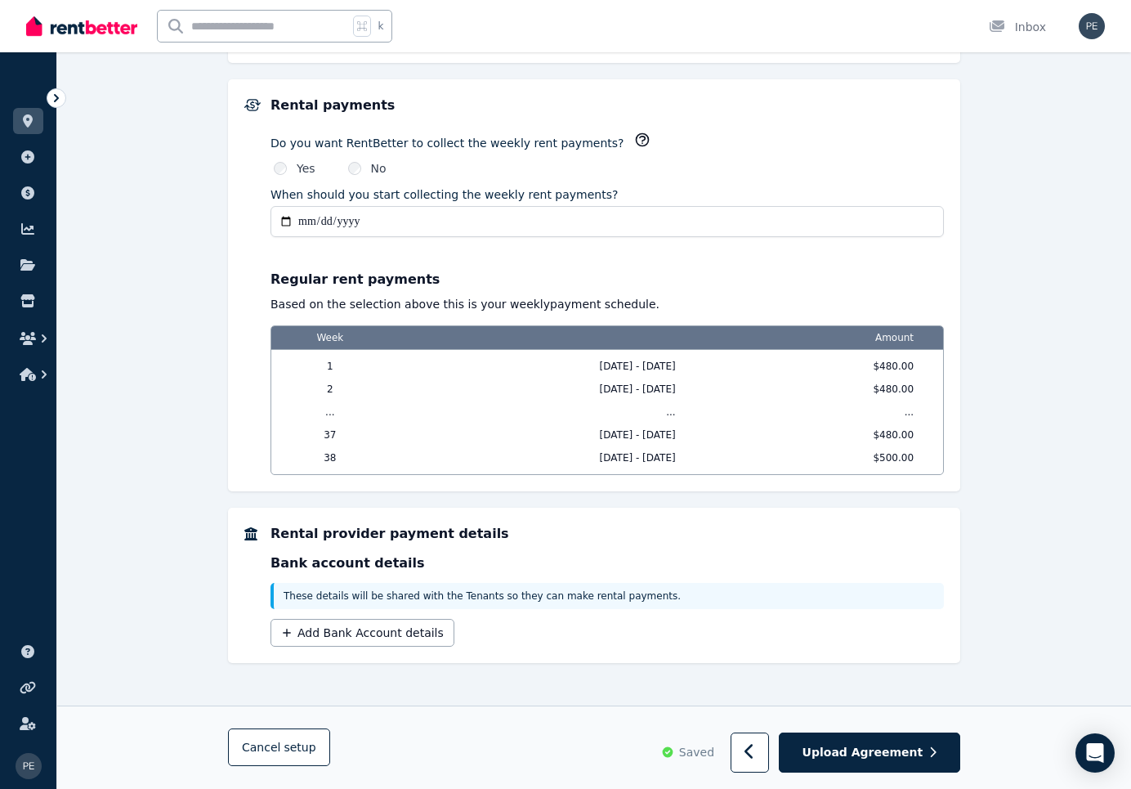
click at [57, 98] on icon at bounding box center [56, 98] width 5 height 8
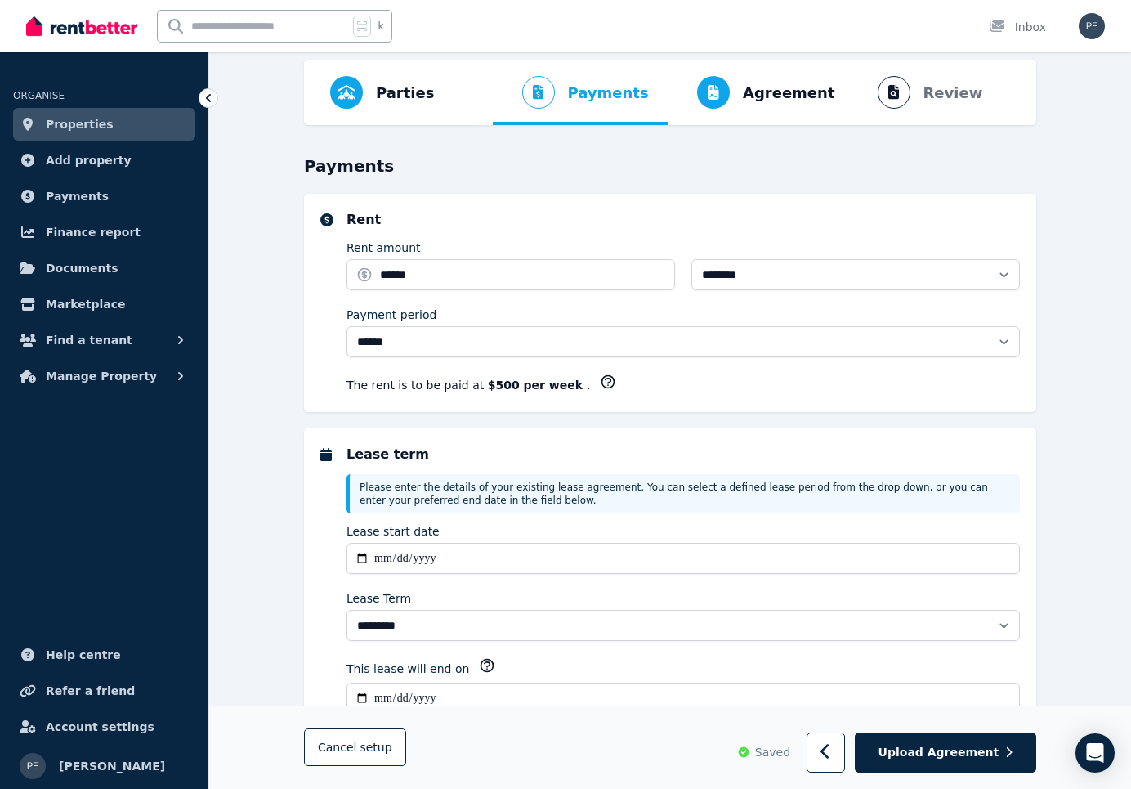
scroll to position [0, 0]
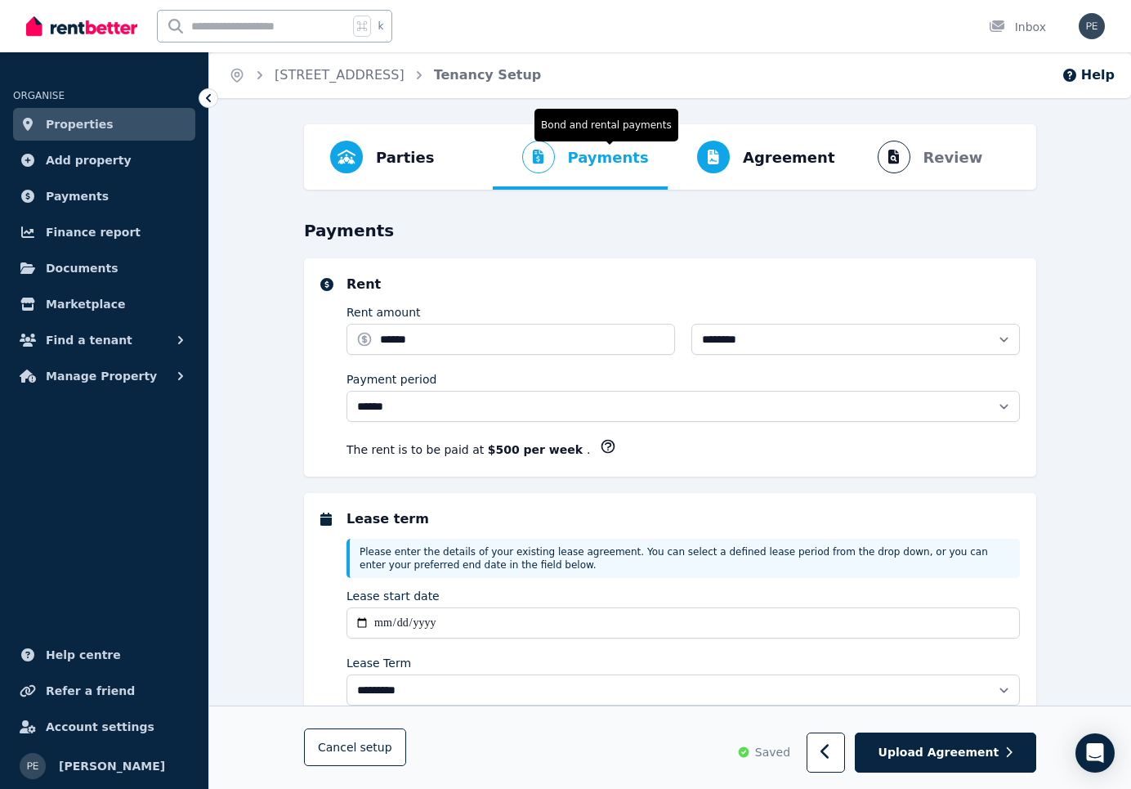
click at [612, 167] on span "Payments" at bounding box center [608, 157] width 81 height 23
click at [212, 95] on icon at bounding box center [208, 98] width 16 height 16
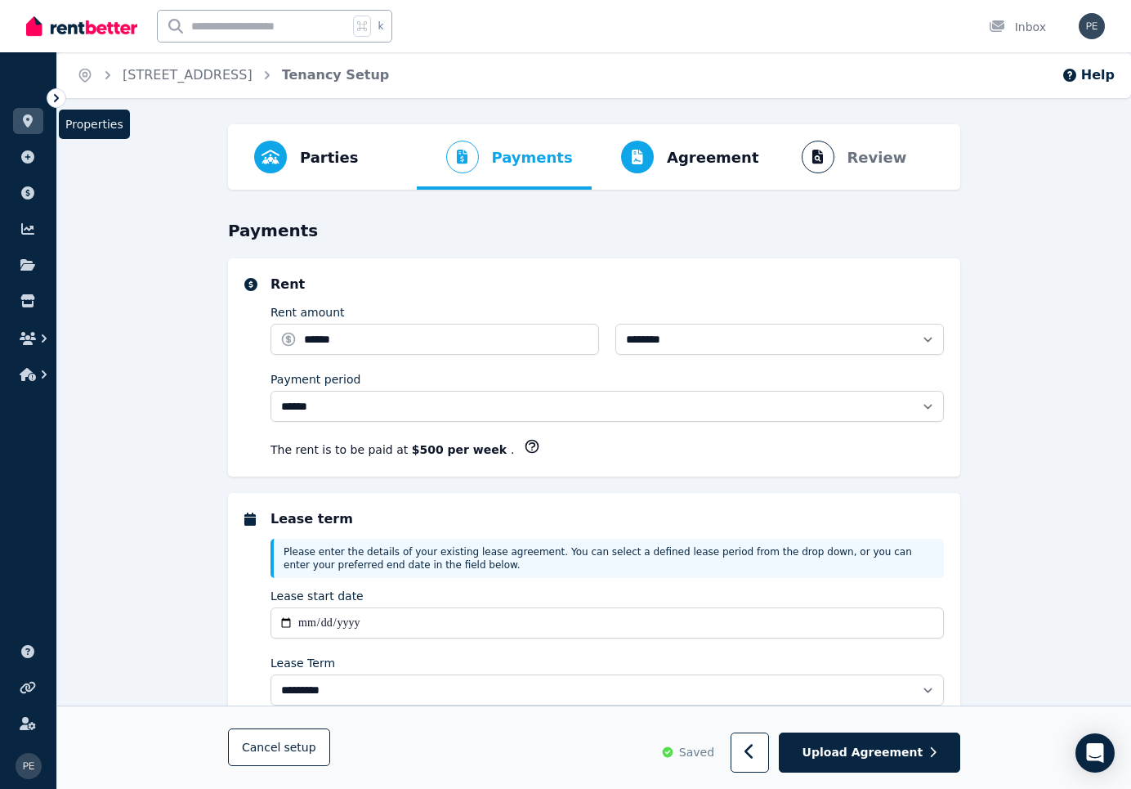
click at [29, 119] on icon at bounding box center [28, 120] width 16 height 13
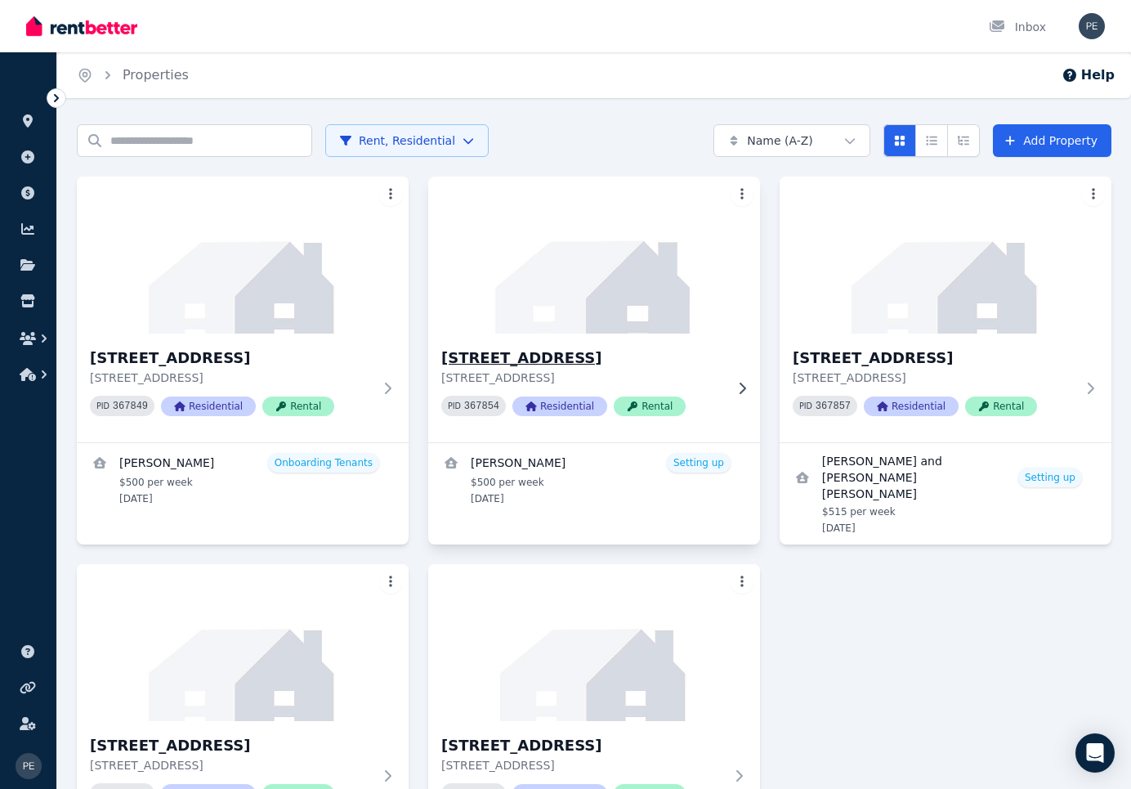
click at [662, 398] on span "Rental" at bounding box center [650, 406] width 72 height 20
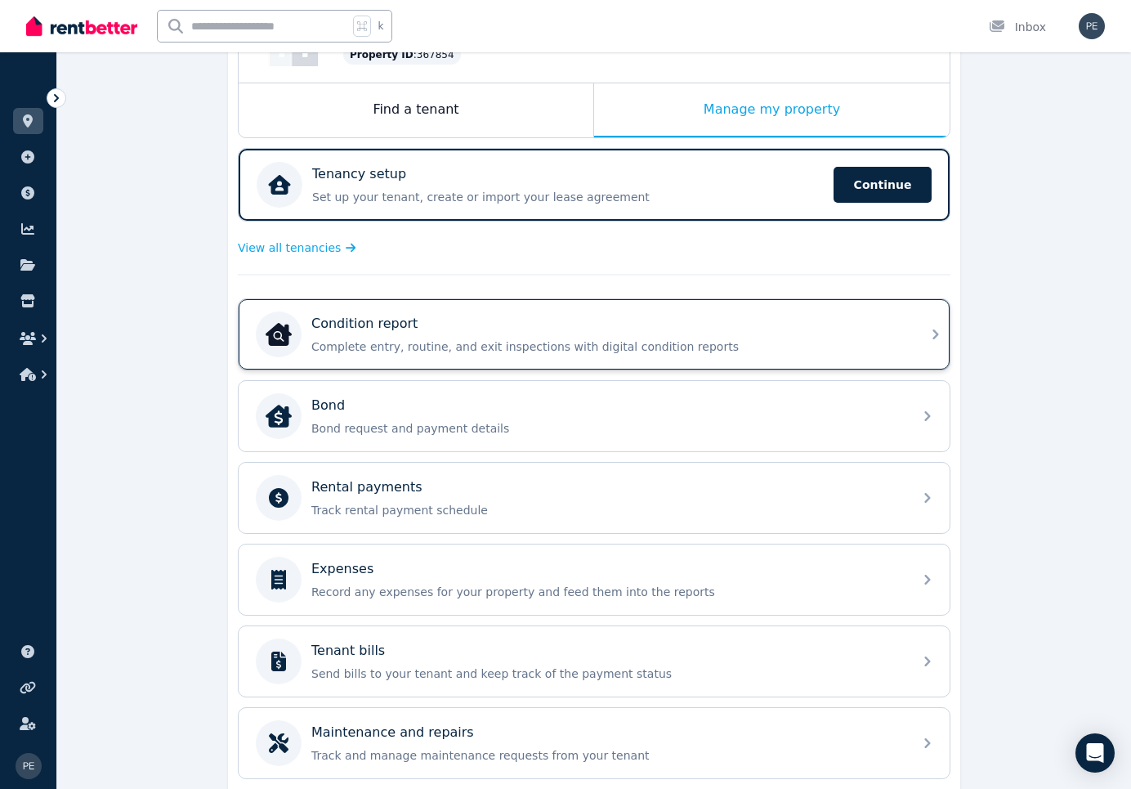
scroll to position [238, 0]
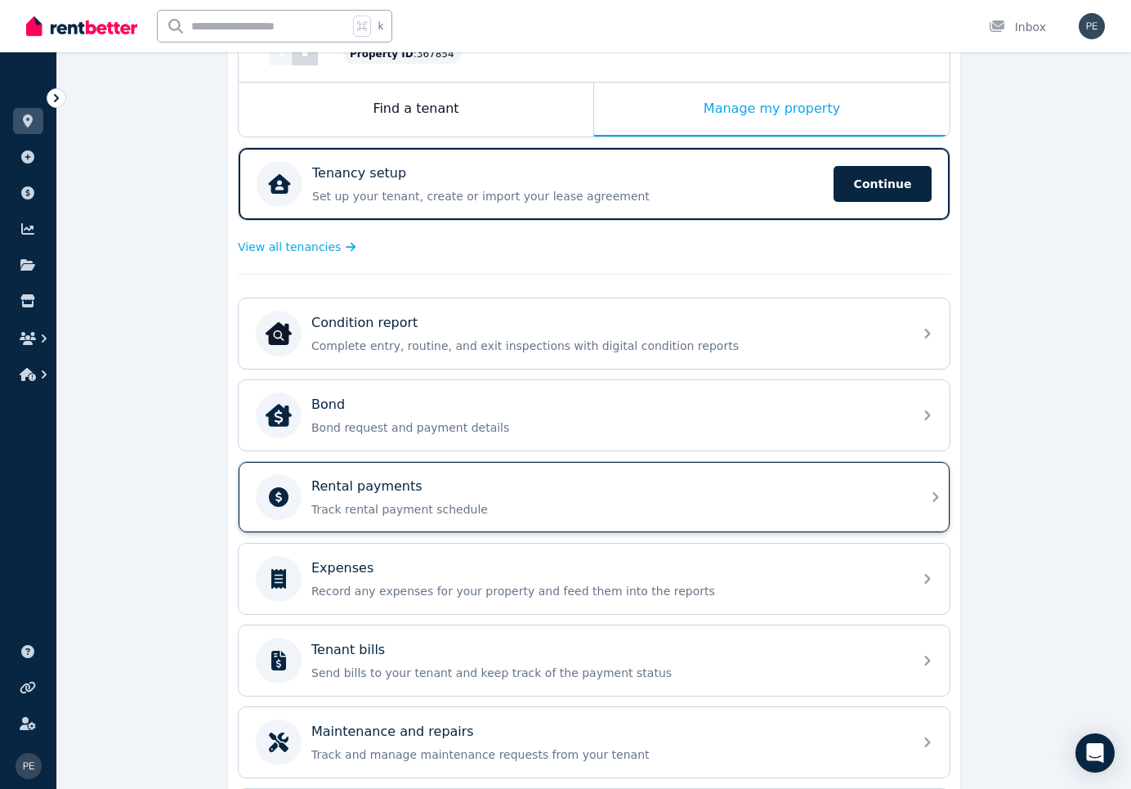
click at [928, 497] on icon at bounding box center [936, 497] width 20 height 20
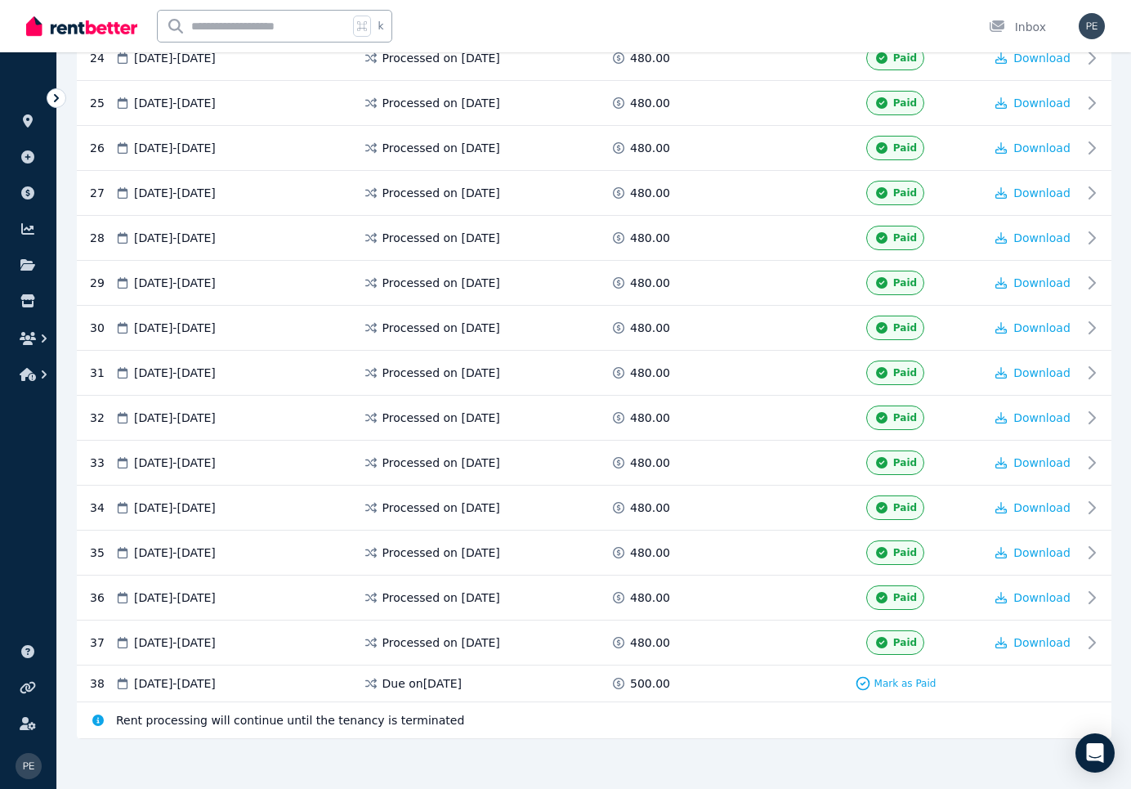
scroll to position [1384, 0]
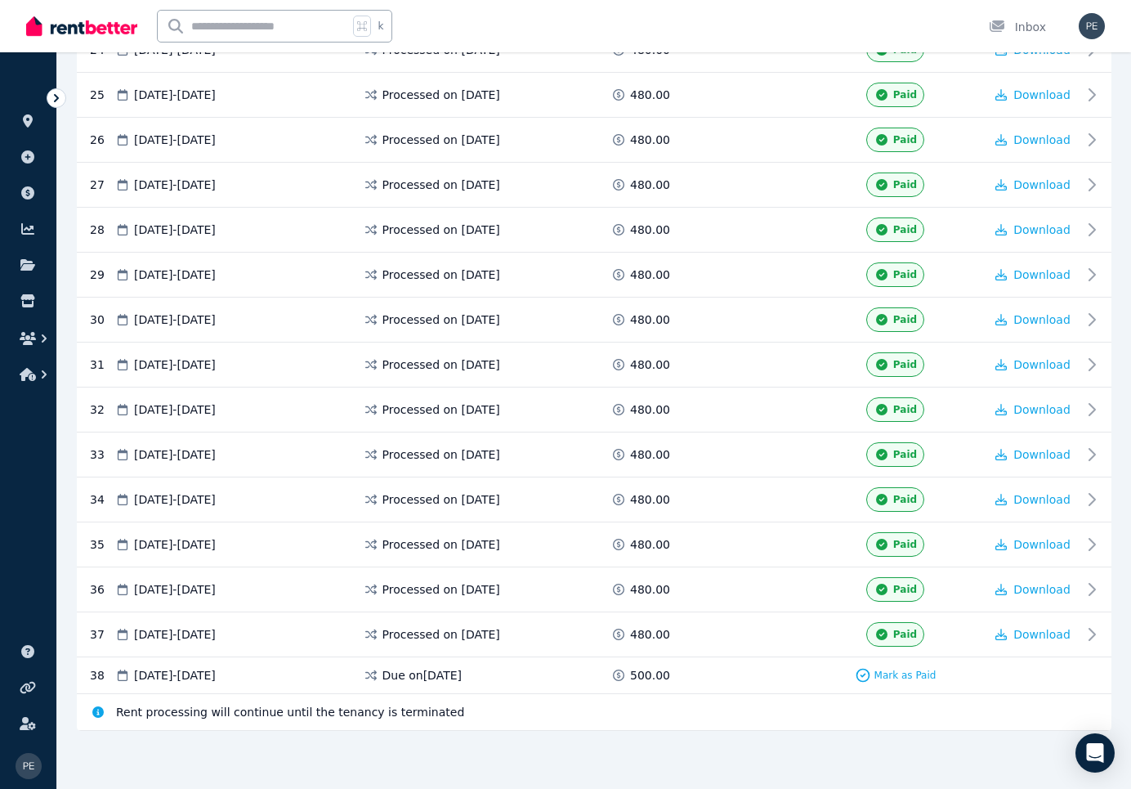
click at [383, 679] on span "Due on [DATE]" at bounding box center [423, 675] width 80 height 16
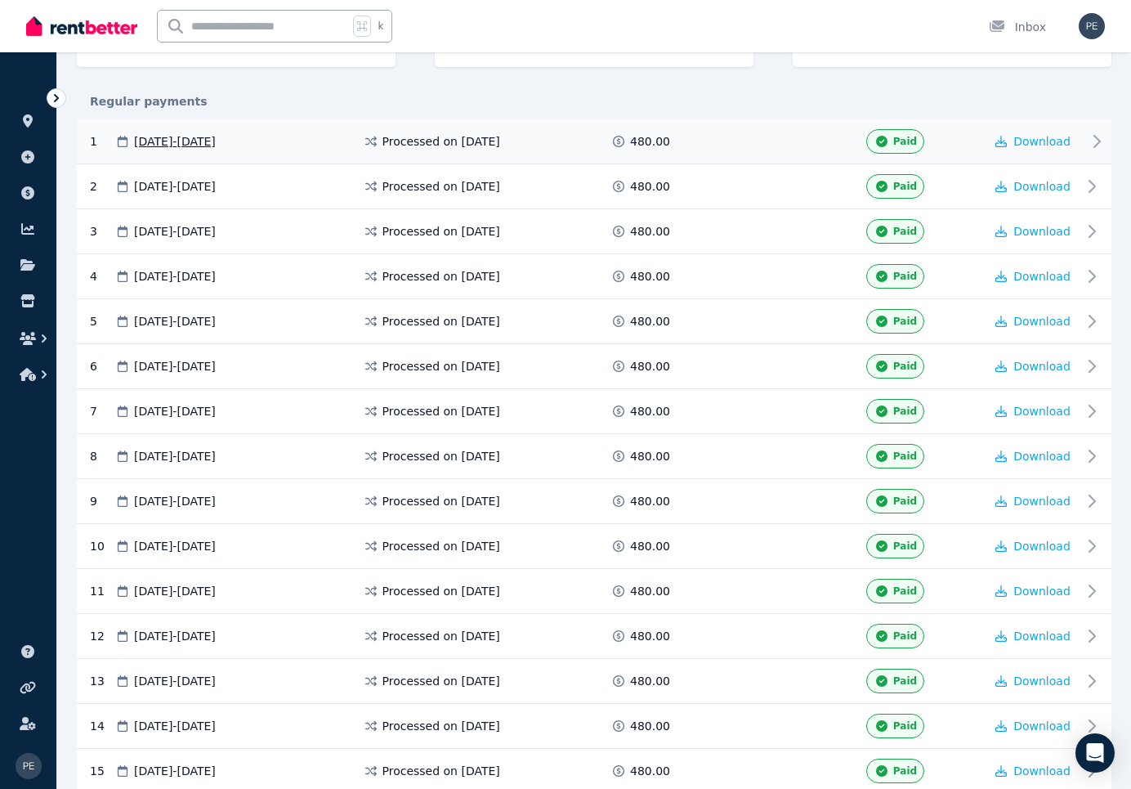
scroll to position [0, 0]
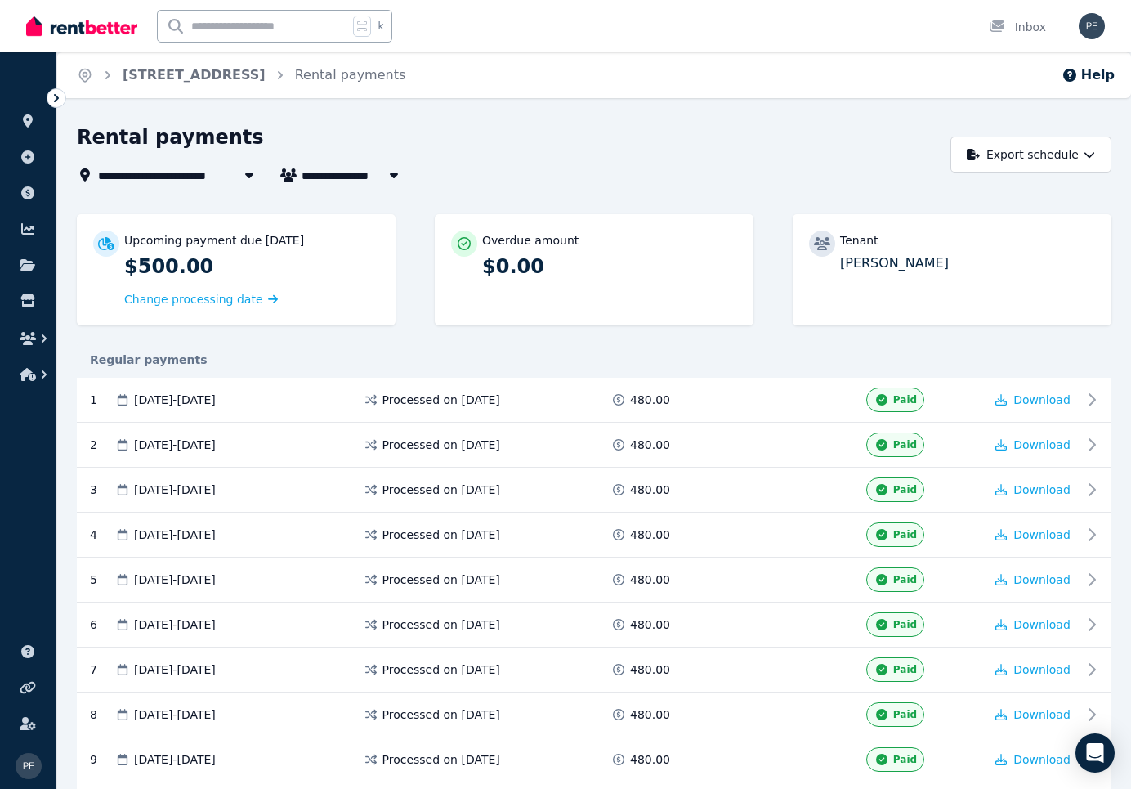
click at [259, 262] on p "$500.00" at bounding box center [251, 266] width 255 height 26
click at [26, 120] on icon at bounding box center [28, 120] width 10 height 13
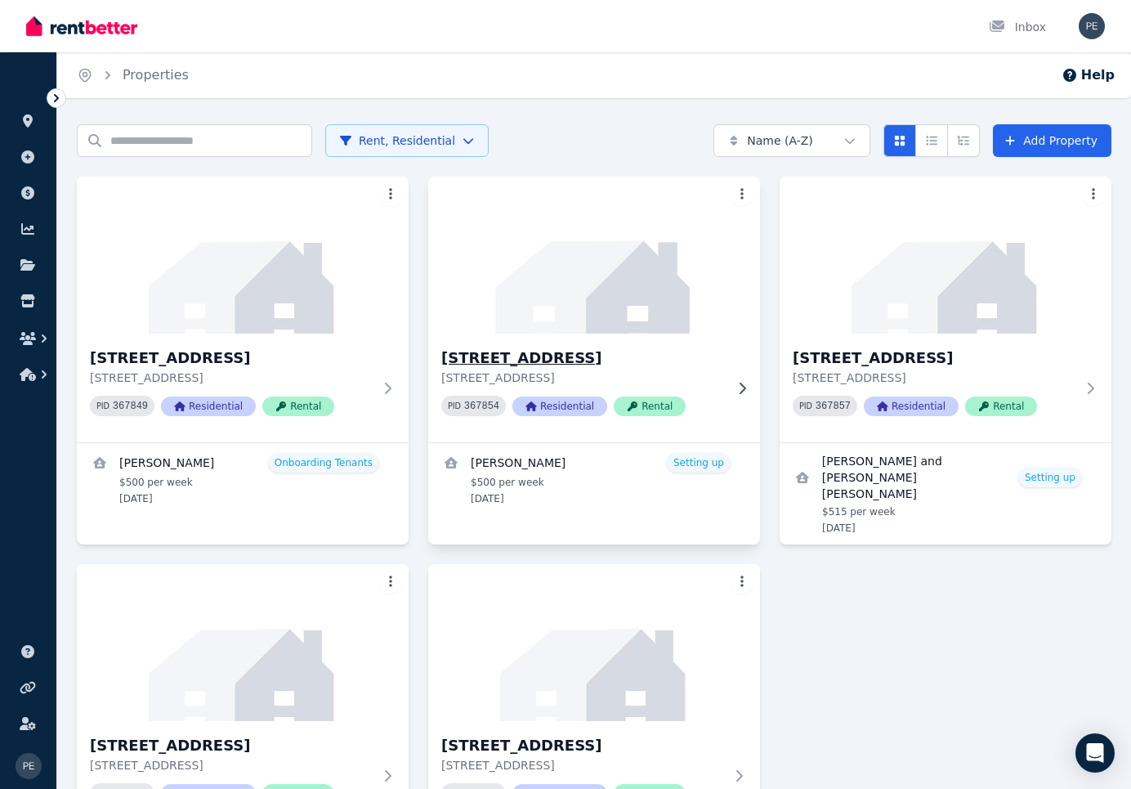
click at [645, 330] on img at bounding box center [594, 254] width 348 height 165
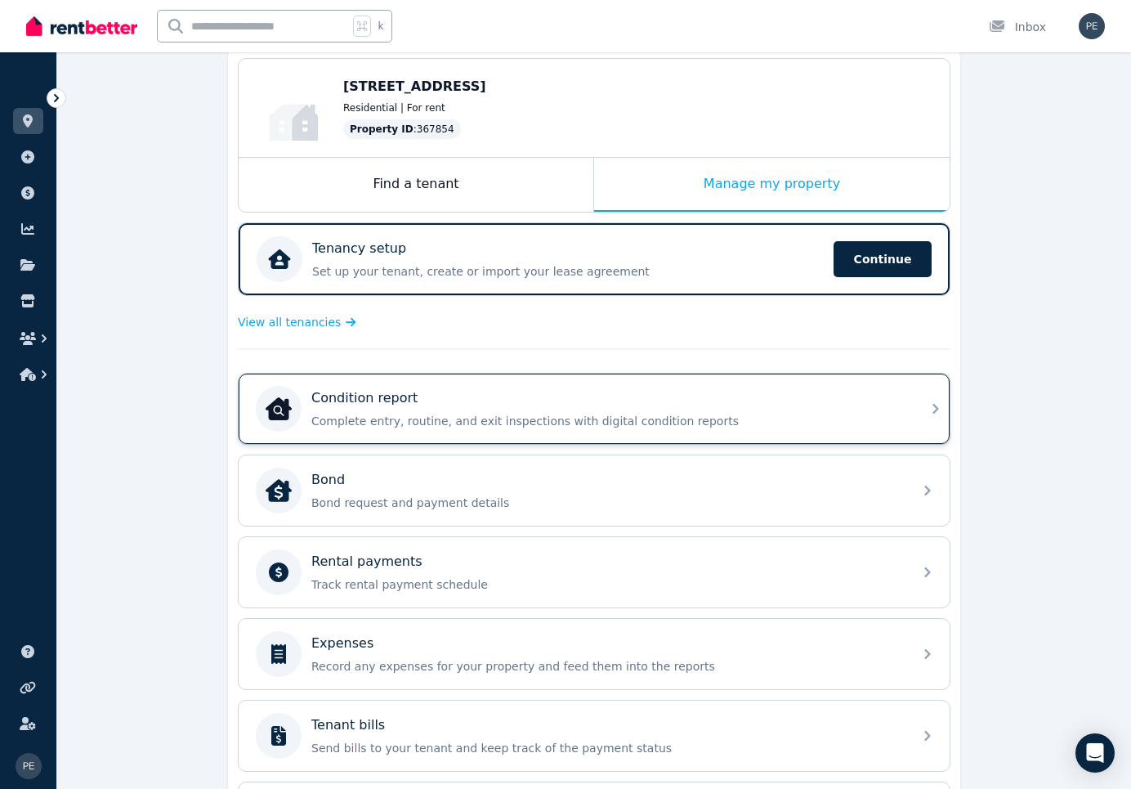
scroll to position [164, 0]
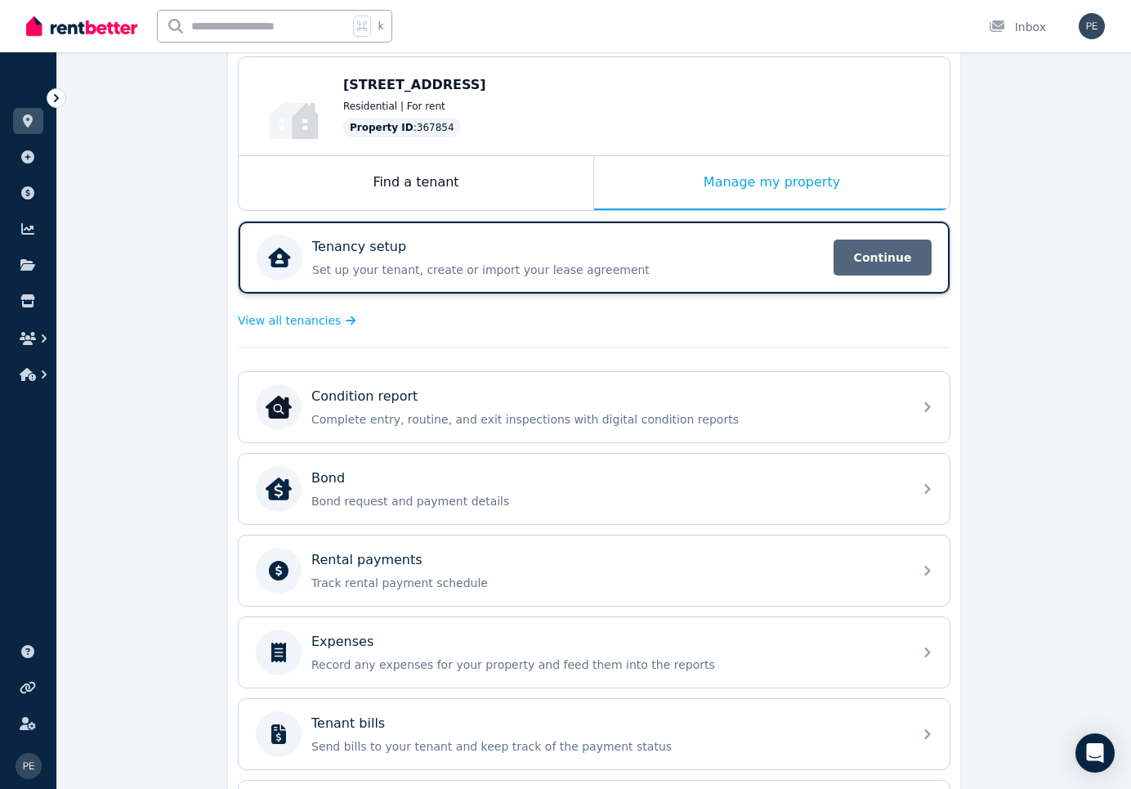
click at [907, 263] on span "Continue" at bounding box center [883, 257] width 98 height 36
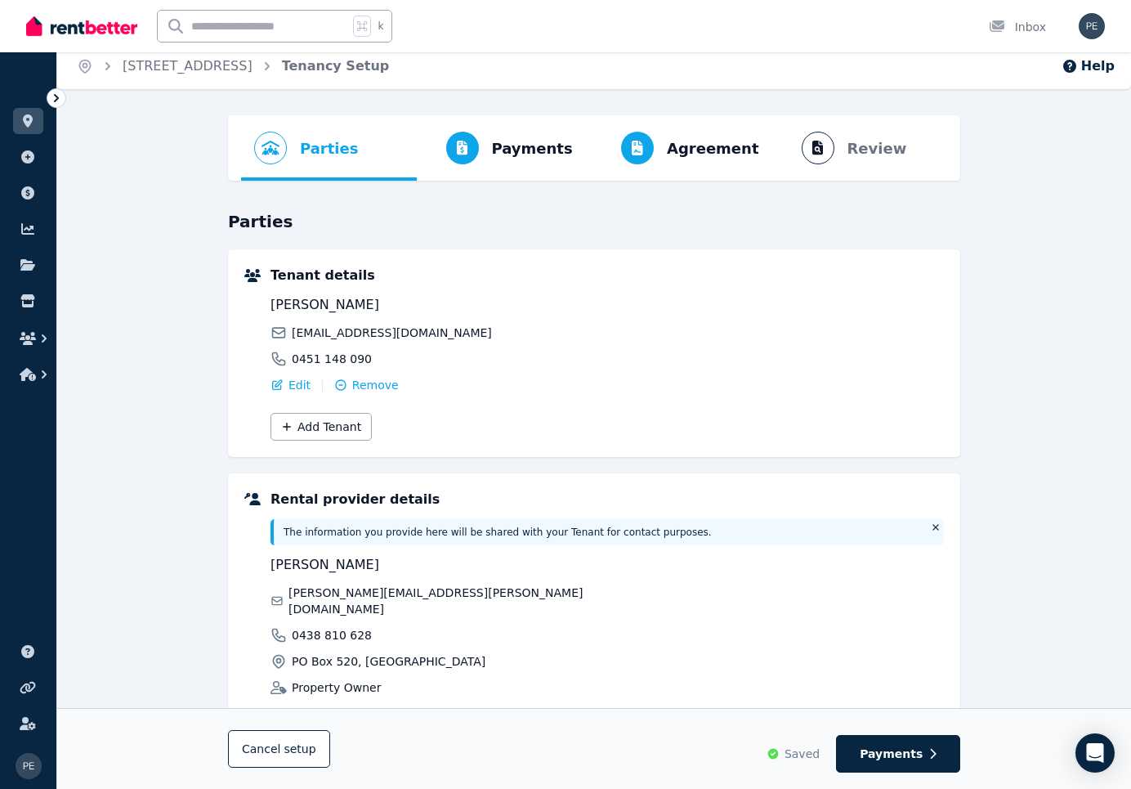
scroll to position [10, 0]
click at [508, 148] on span "Payments" at bounding box center [532, 147] width 81 height 23
select select "**********"
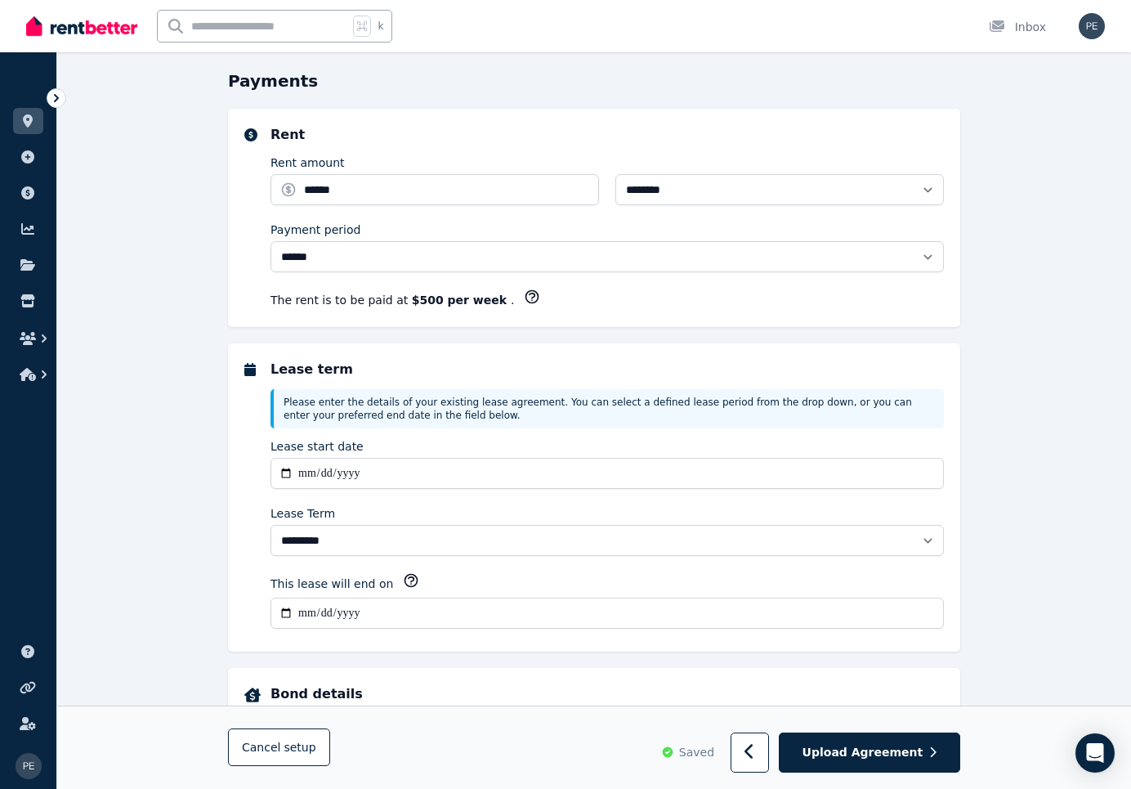
scroll to position [151, 0]
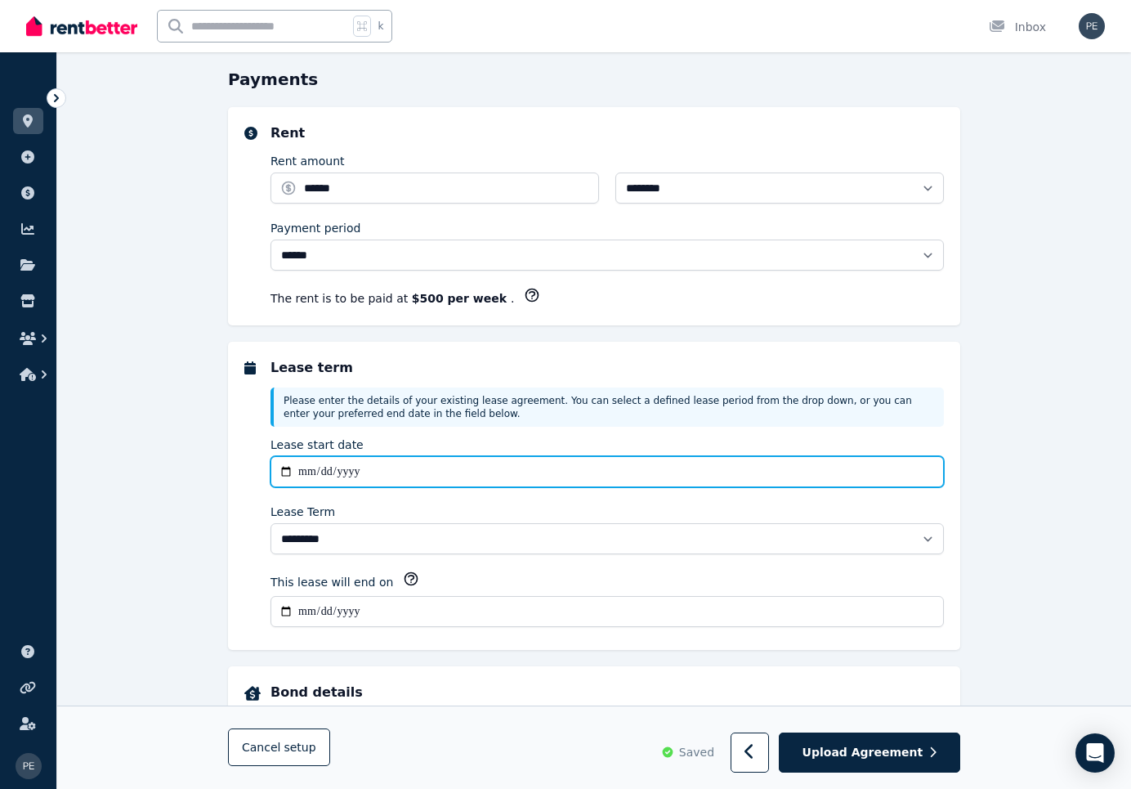
click at [284, 468] on input "**********" at bounding box center [607, 471] width 673 height 31
type input "**********"
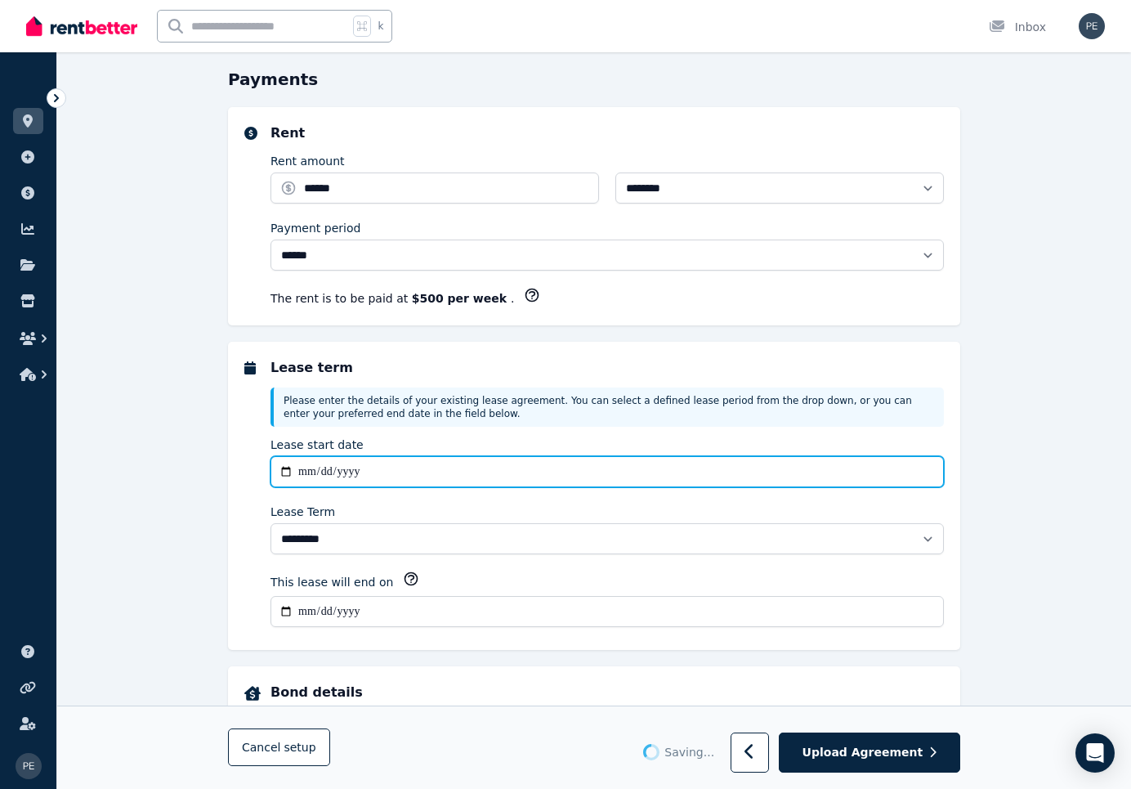
type input "**********"
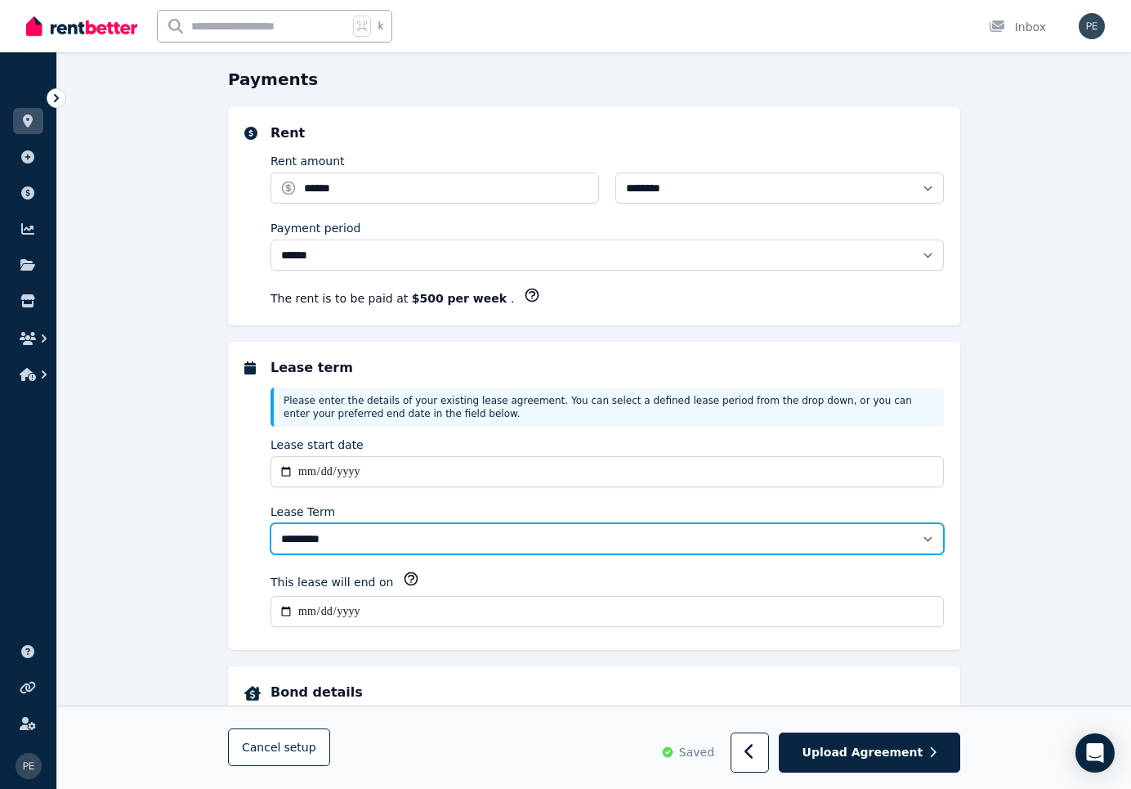
click at [924, 536] on select "******** ******** ********* ******* ******* ******* ******* ***** ********" at bounding box center [607, 538] width 673 height 31
select select "**********"
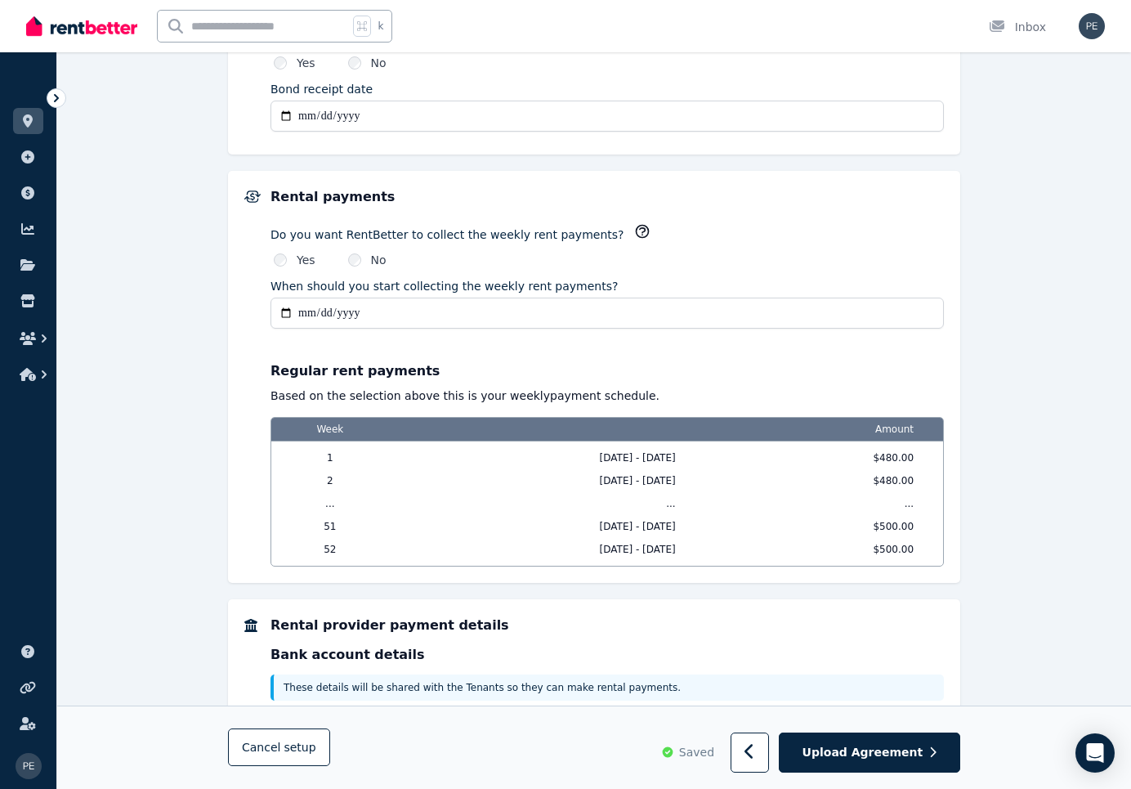
scroll to position [1006, 0]
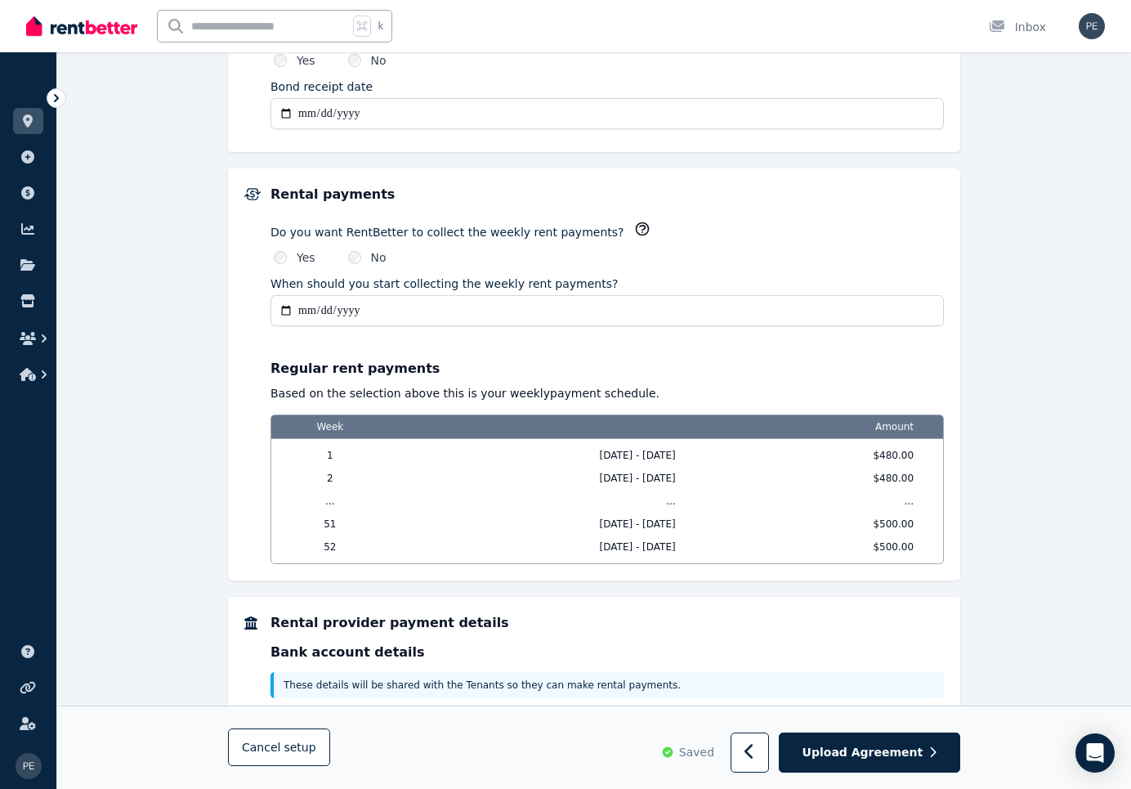
click at [642, 453] on span "[DATE] - [DATE]" at bounding box center [552, 455] width 326 height 13
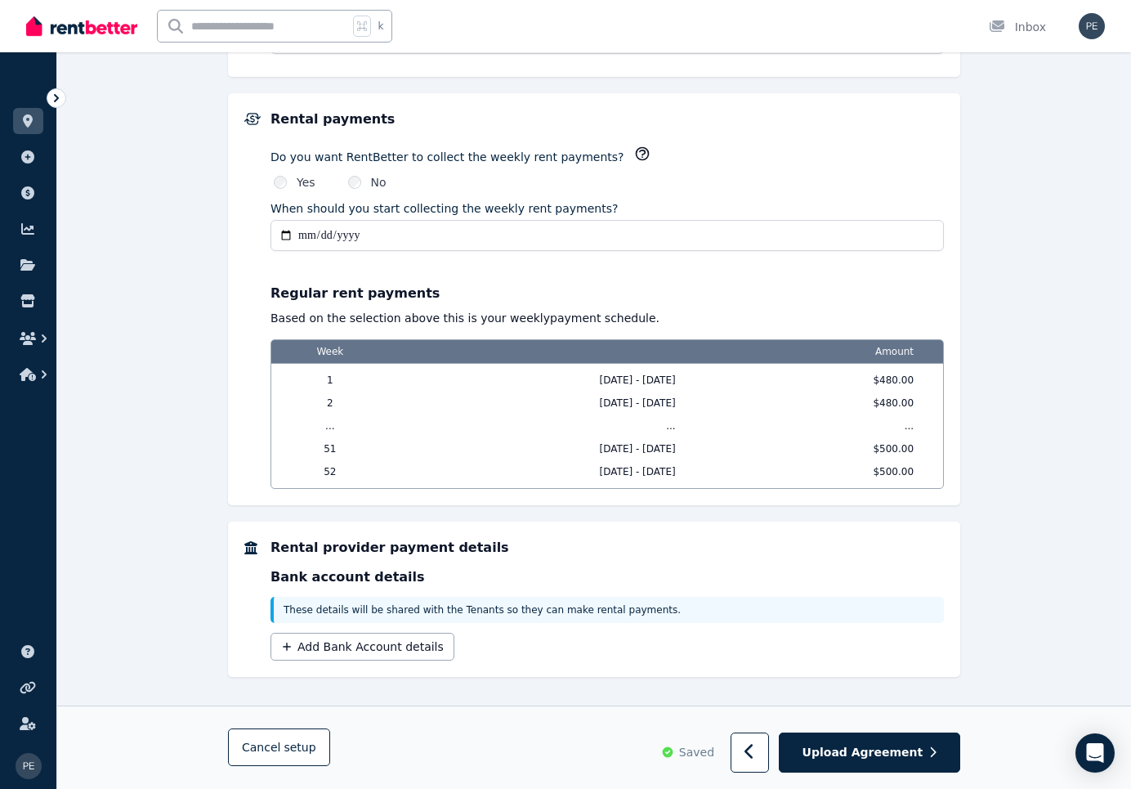
scroll to position [1096, 0]
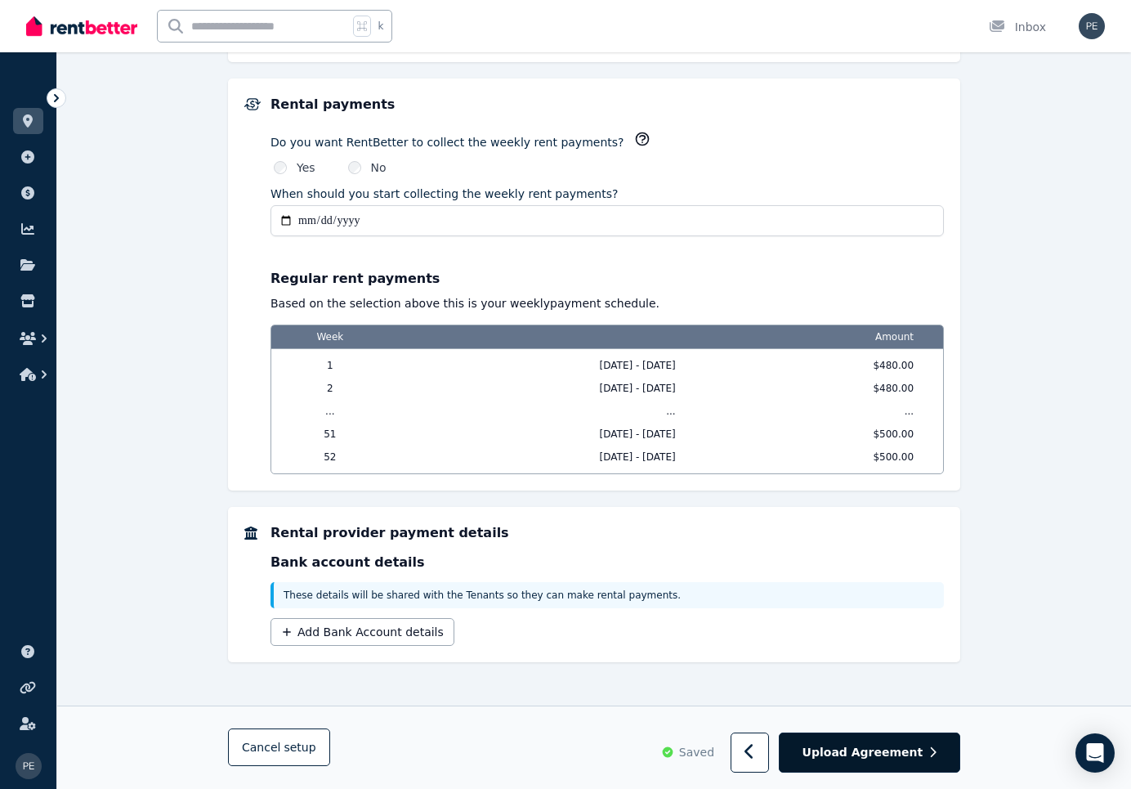
click at [920, 751] on span "Upload Agreement" at bounding box center [863, 753] width 121 height 16
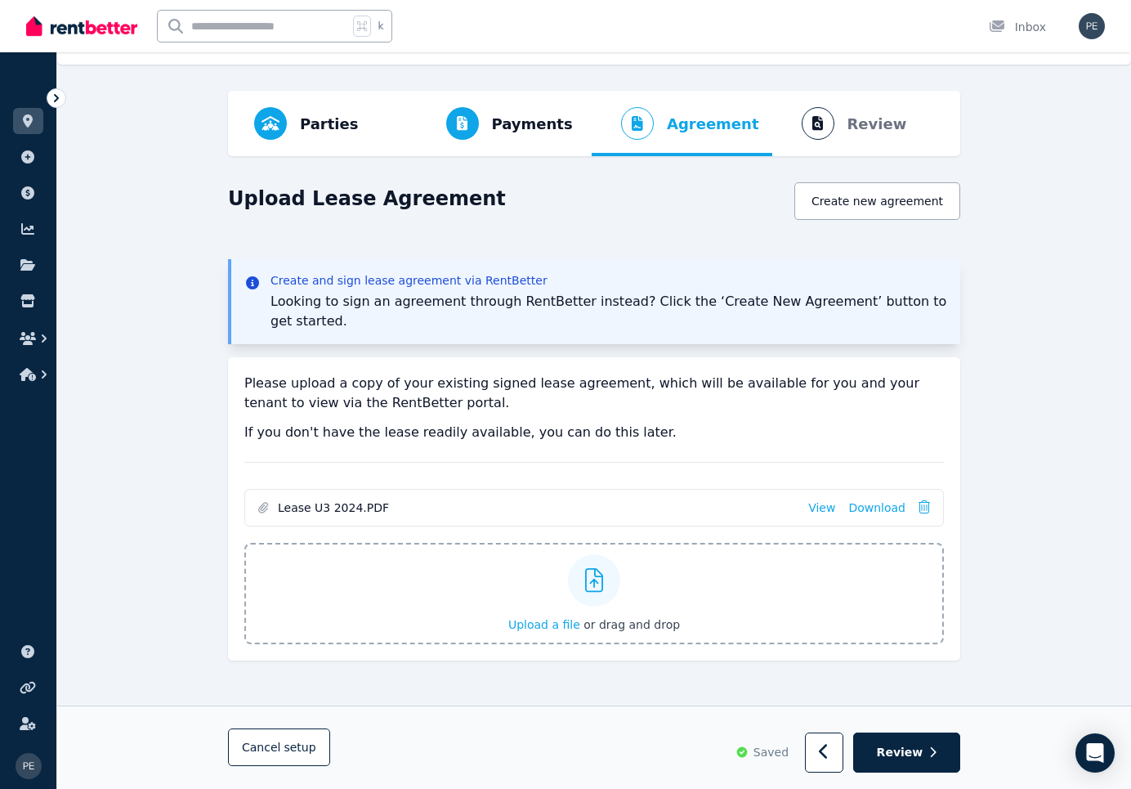
scroll to position [34, 0]
click at [909, 750] on span "Review" at bounding box center [900, 753] width 47 height 16
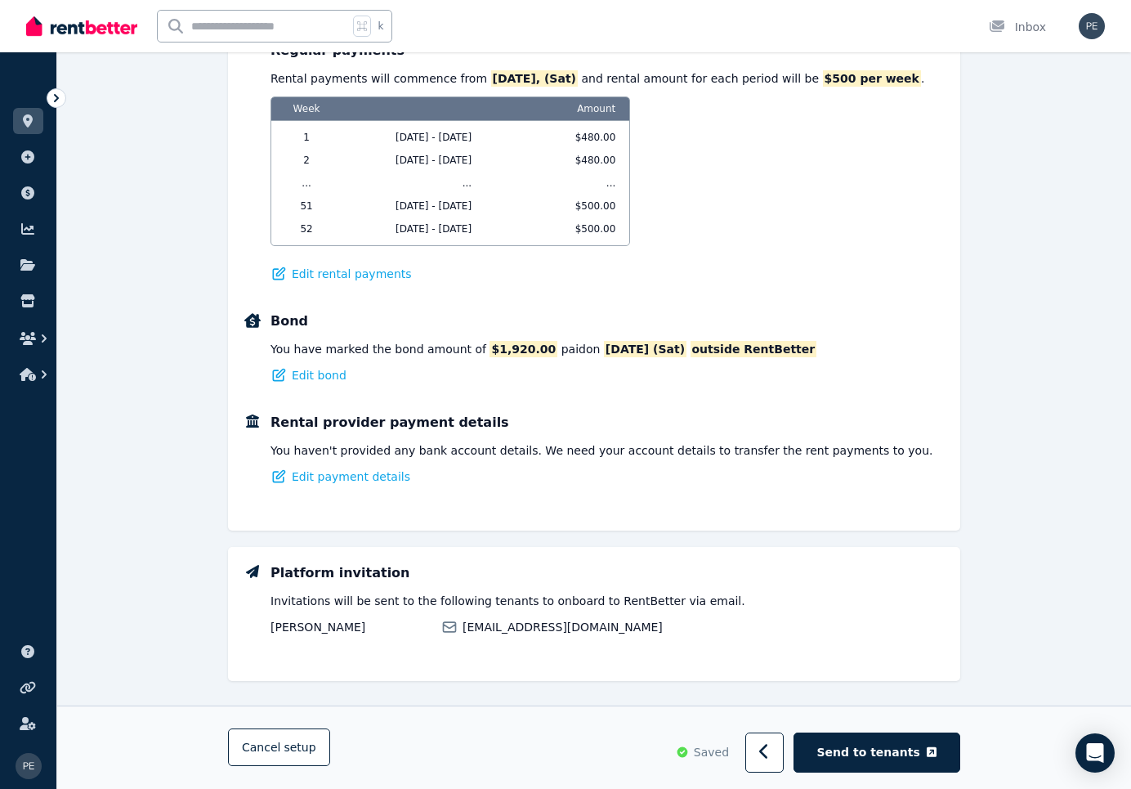
scroll to position [898, 0]
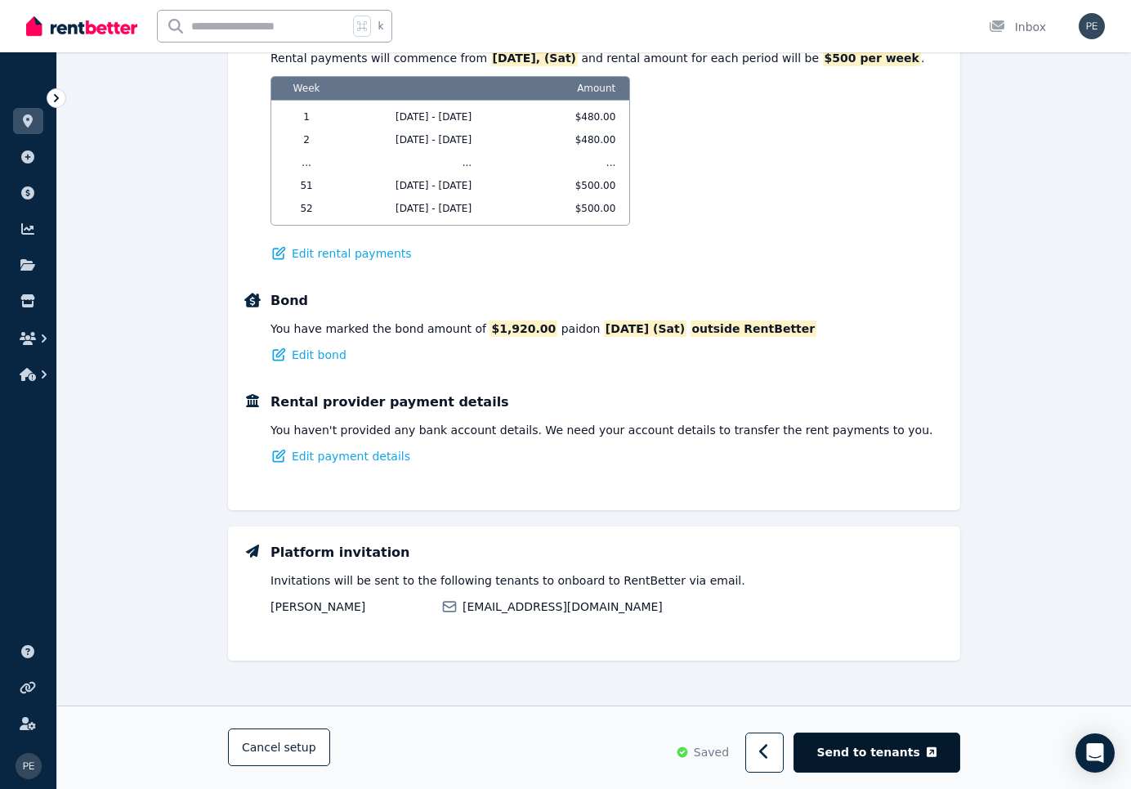
click at [912, 752] on span "Send to tenants" at bounding box center [868, 753] width 103 height 16
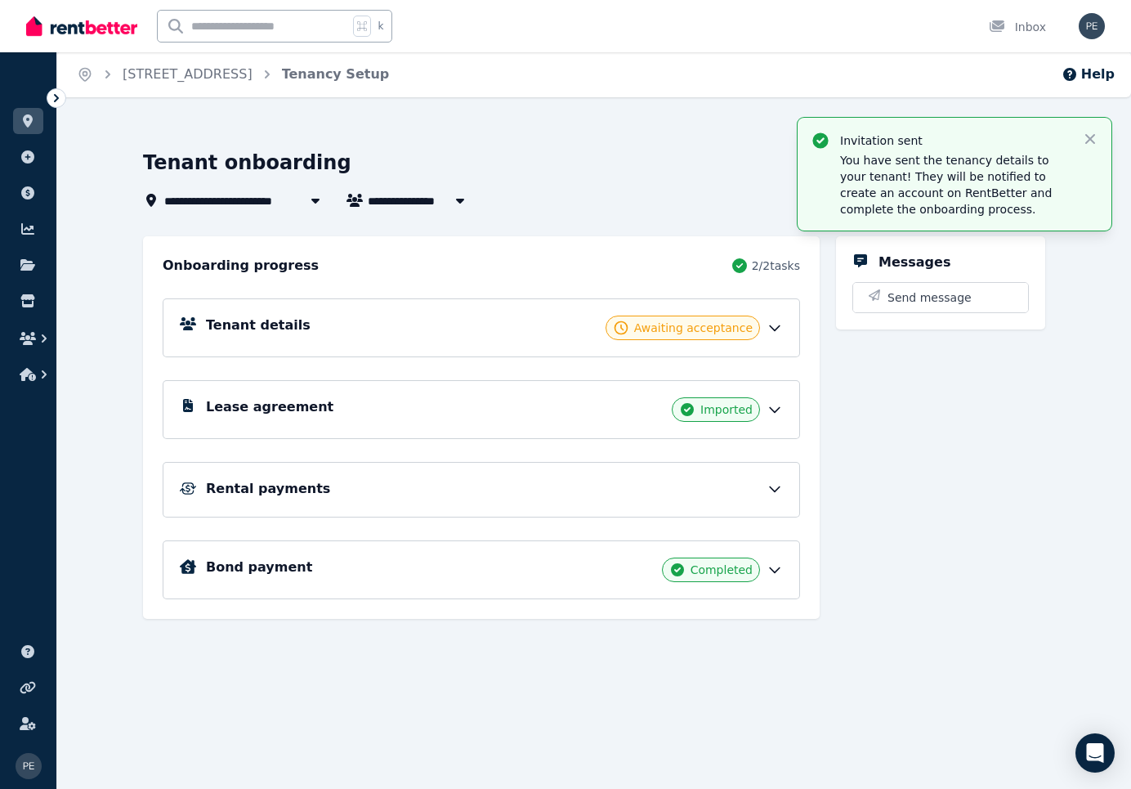
scroll to position [0, 0]
click at [778, 488] on icon at bounding box center [775, 490] width 10 height 5
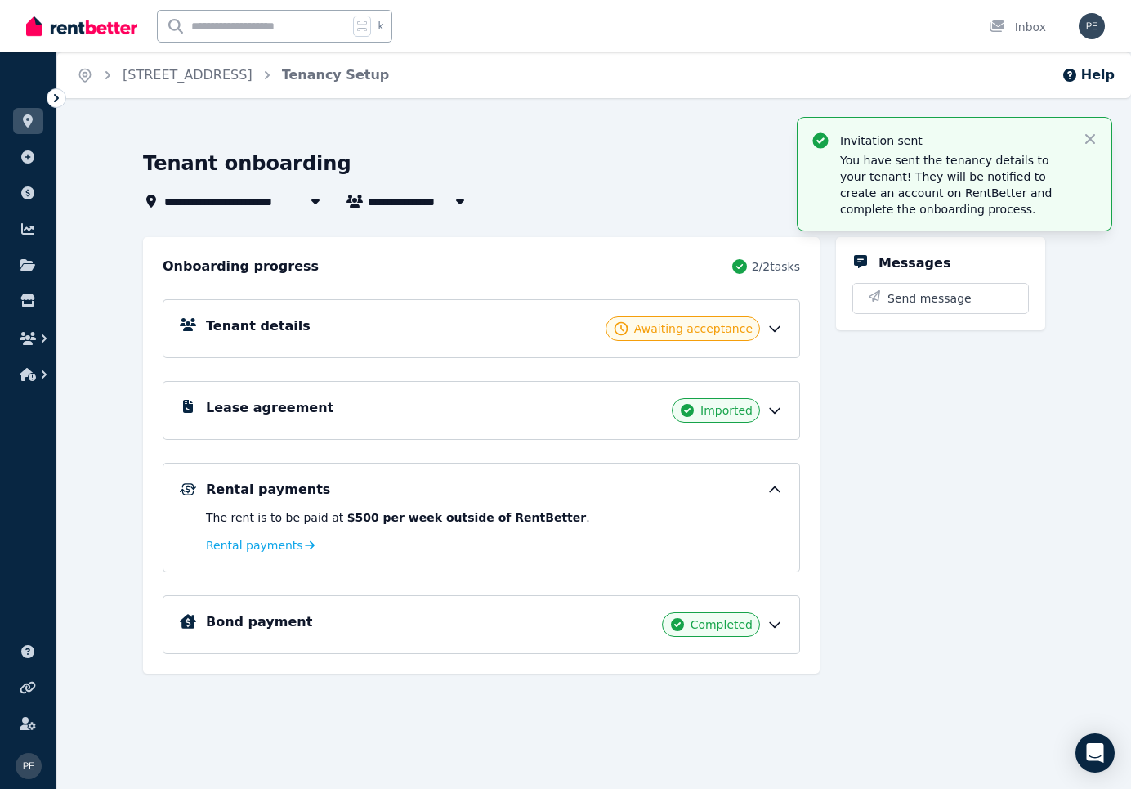
click at [778, 488] on icon at bounding box center [775, 489] width 16 height 16
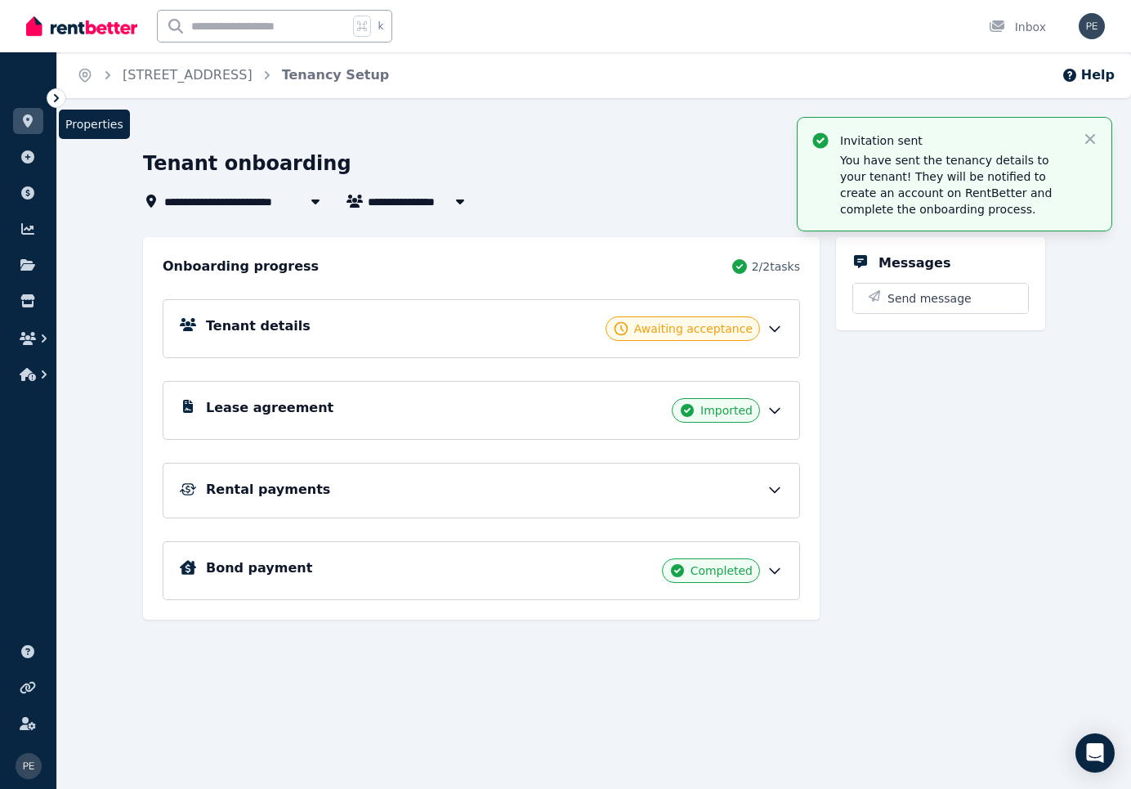
click at [35, 128] on link at bounding box center [28, 121] width 30 height 26
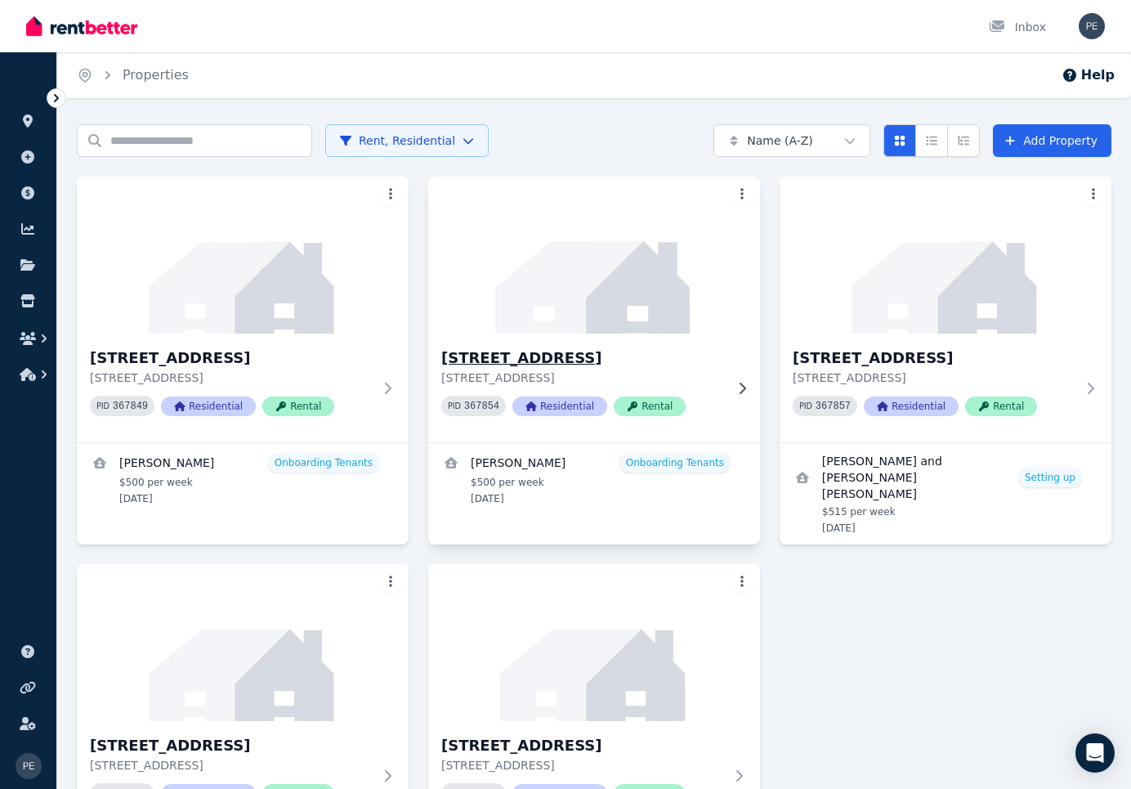
click at [664, 408] on span "Rental" at bounding box center [650, 406] width 72 height 20
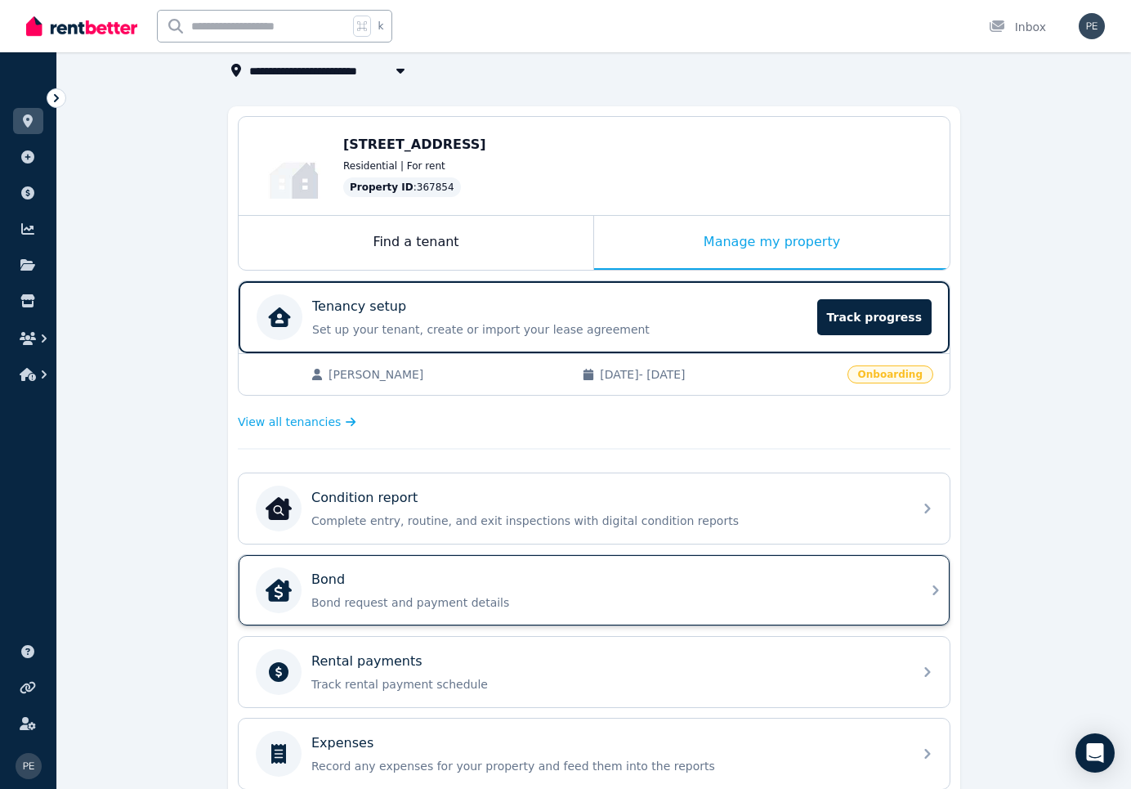
scroll to position [110, 0]
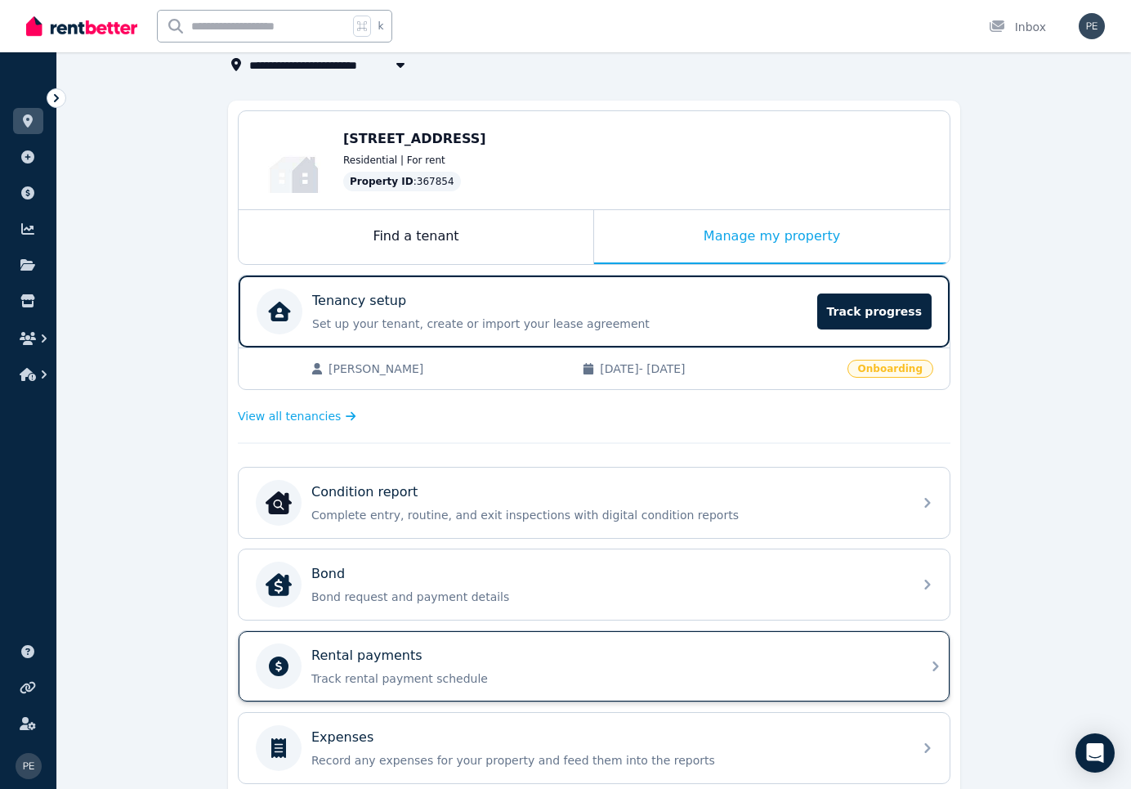
click at [930, 666] on icon at bounding box center [936, 666] width 20 height 20
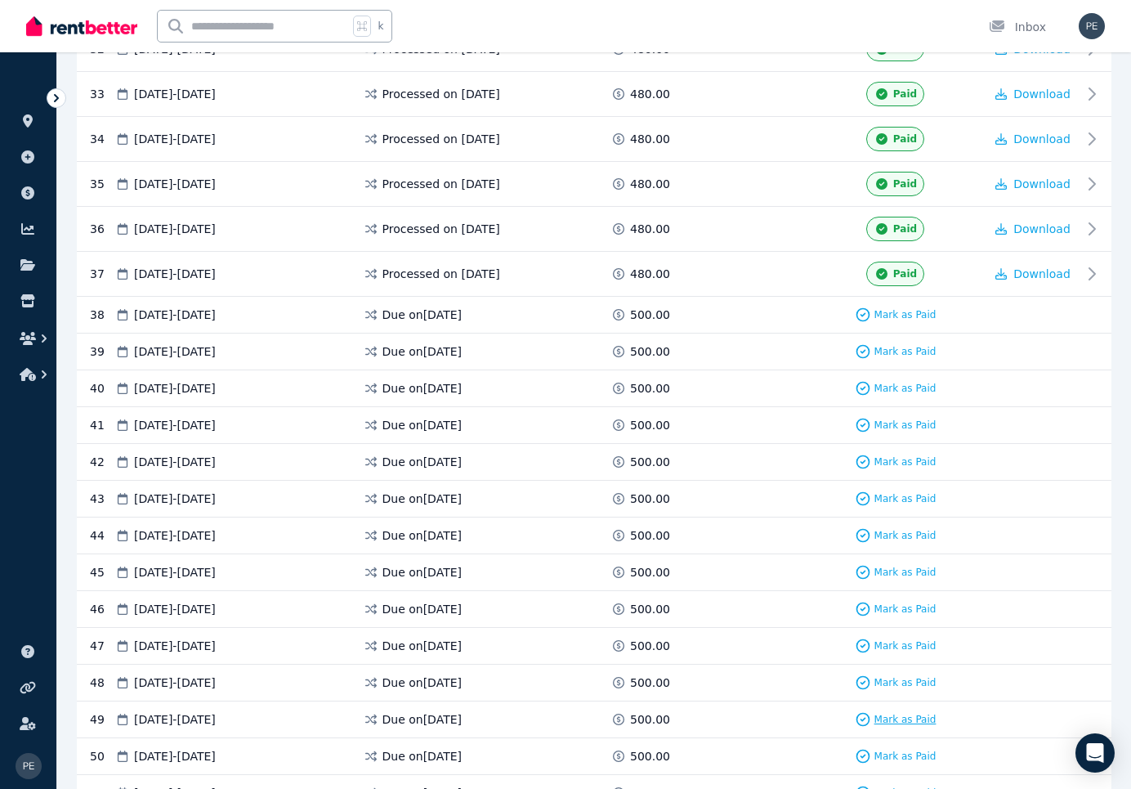
scroll to position [1745, 0]
click at [1095, 763] on div "Open Intercom Messenger" at bounding box center [1095, 753] width 43 height 43
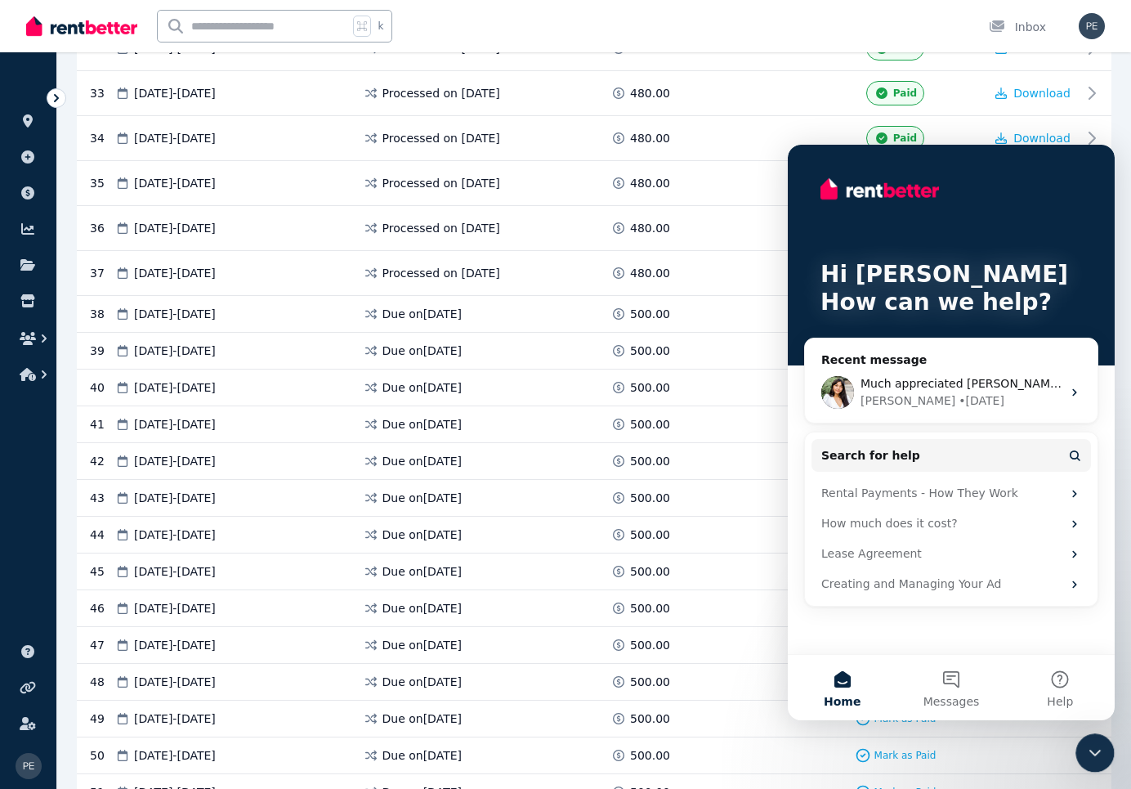
scroll to position [0, 0]
click at [1072, 389] on icon "Intercom messenger" at bounding box center [1074, 392] width 13 height 13
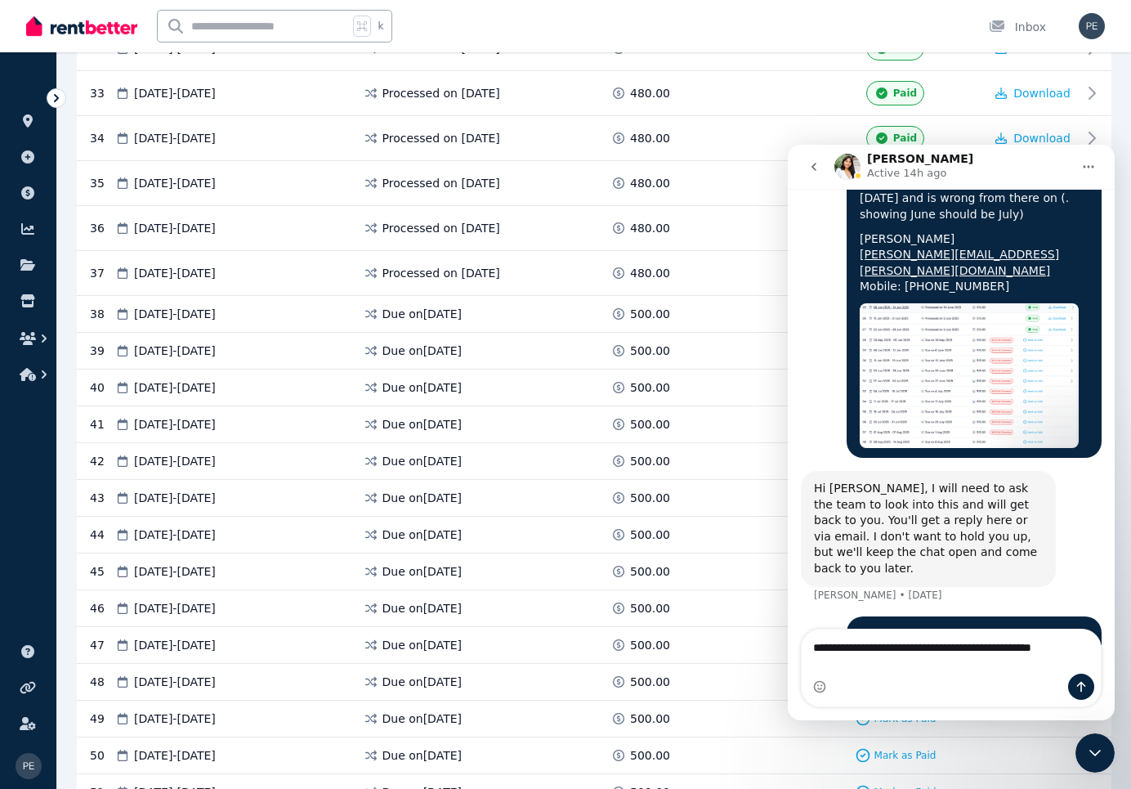
scroll to position [1200, 0]
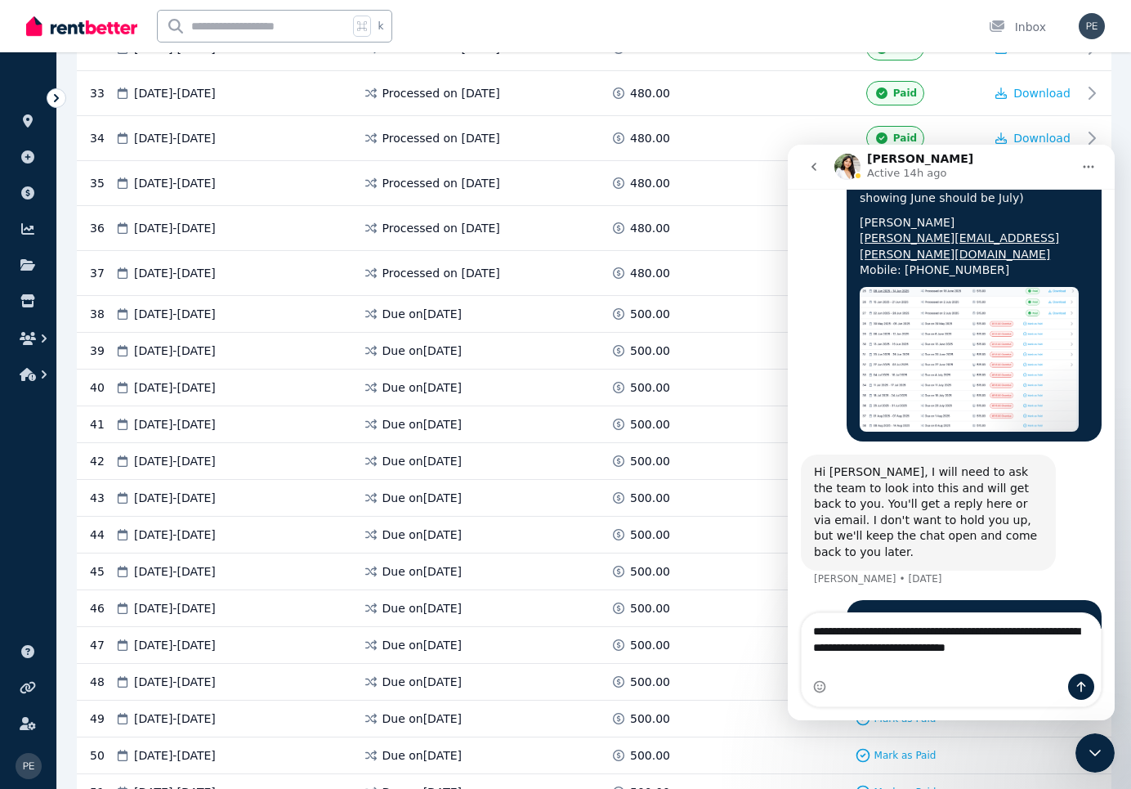
type textarea "**********"
click at [1080, 682] on icon "Send a message…" at bounding box center [1081, 687] width 9 height 11
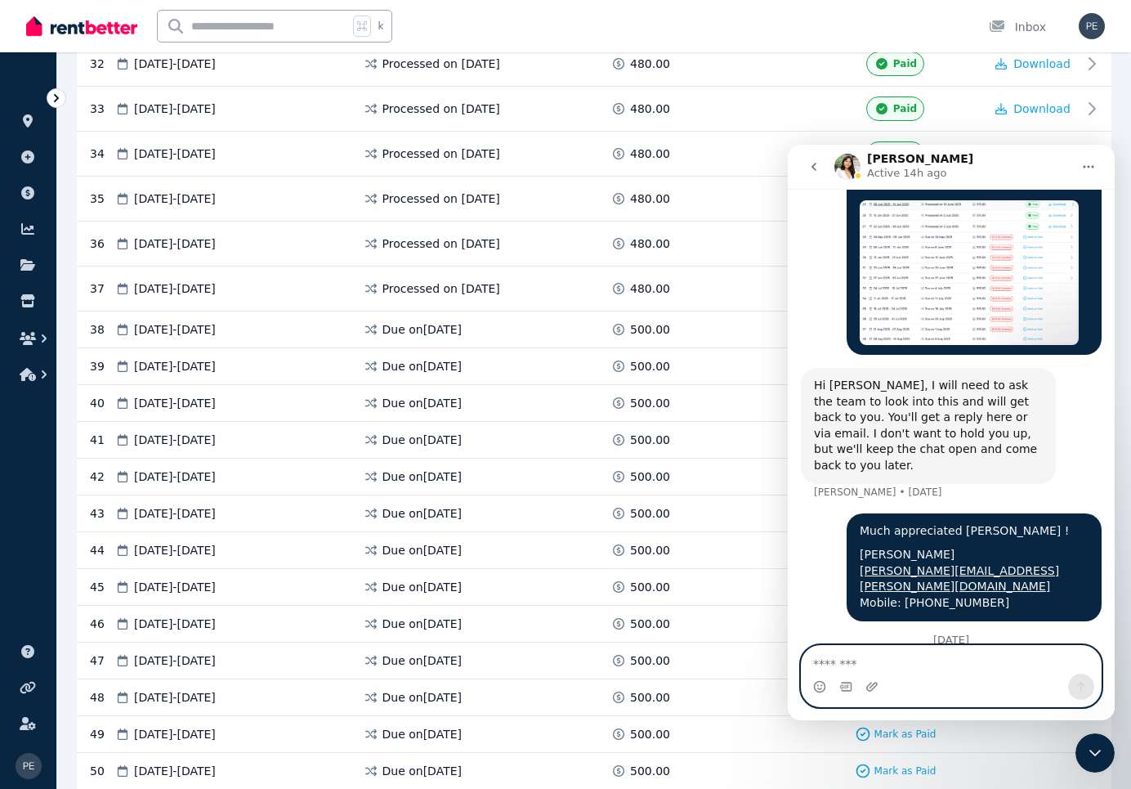
scroll to position [1716, 0]
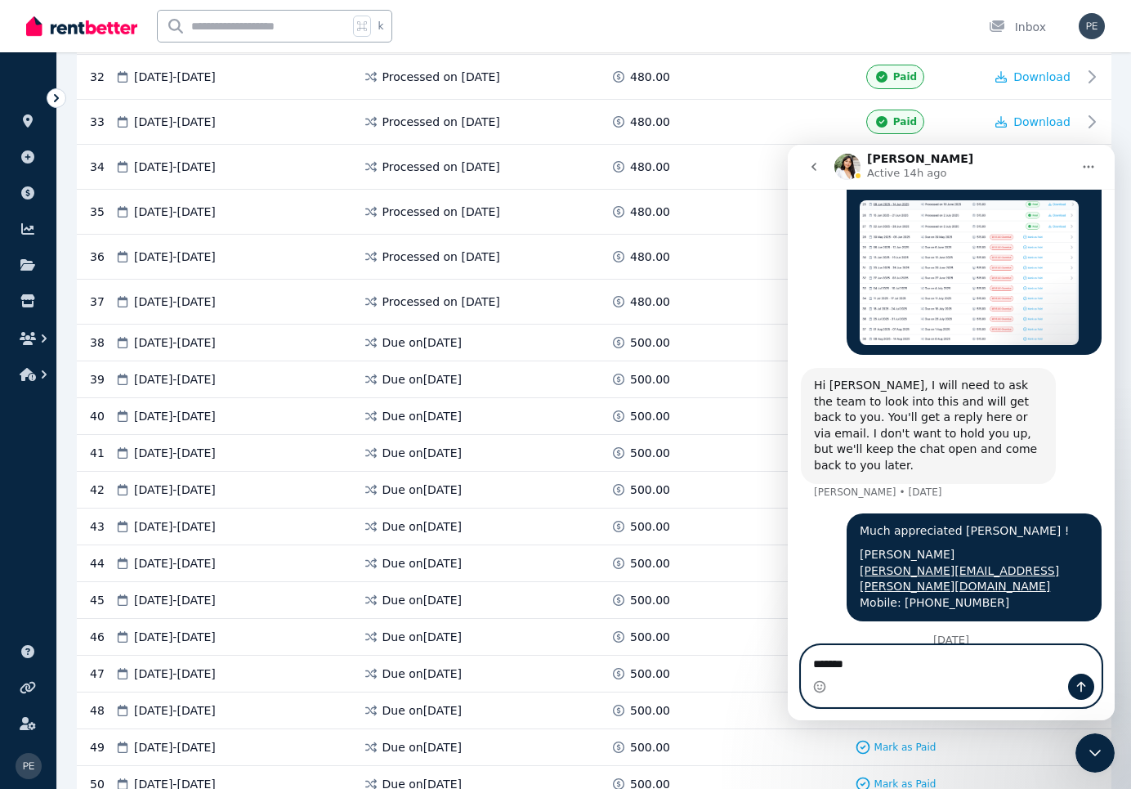
type textarea "*******"
click at [1086, 691] on icon "Send a message…" at bounding box center [1081, 686] width 13 height 13
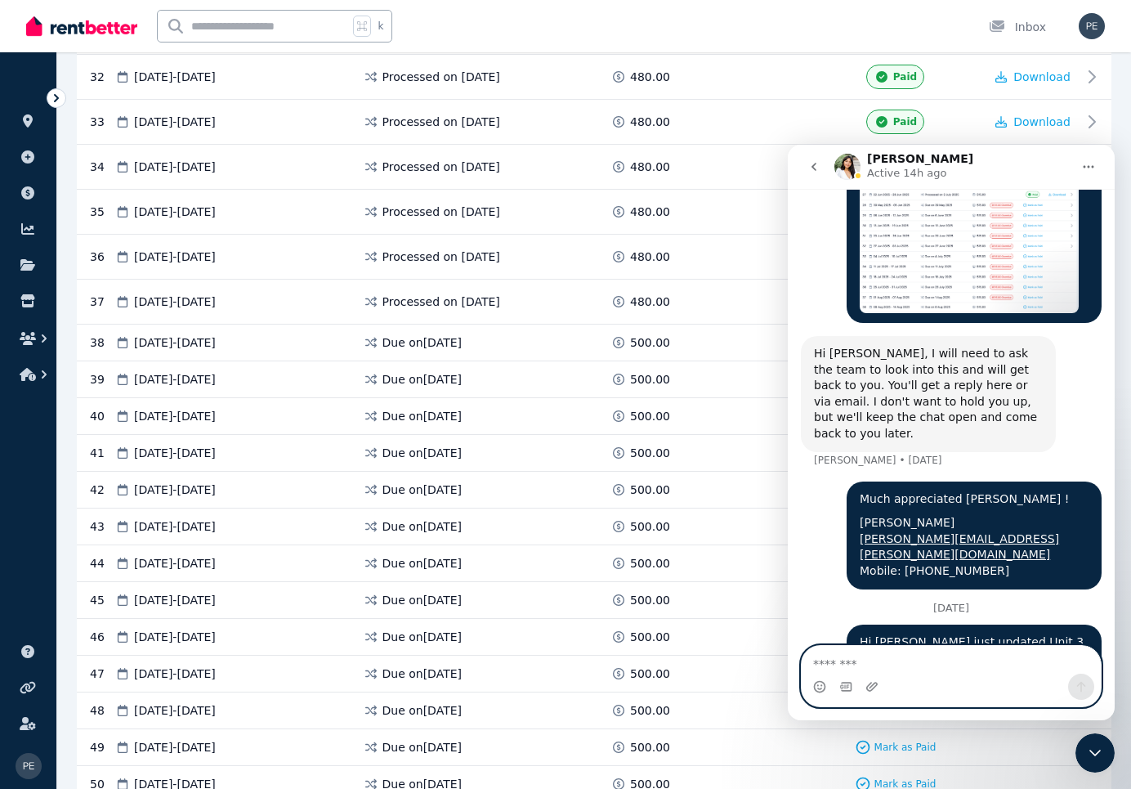
scroll to position [1323, 0]
